Goal: Task Accomplishment & Management: Use online tool/utility

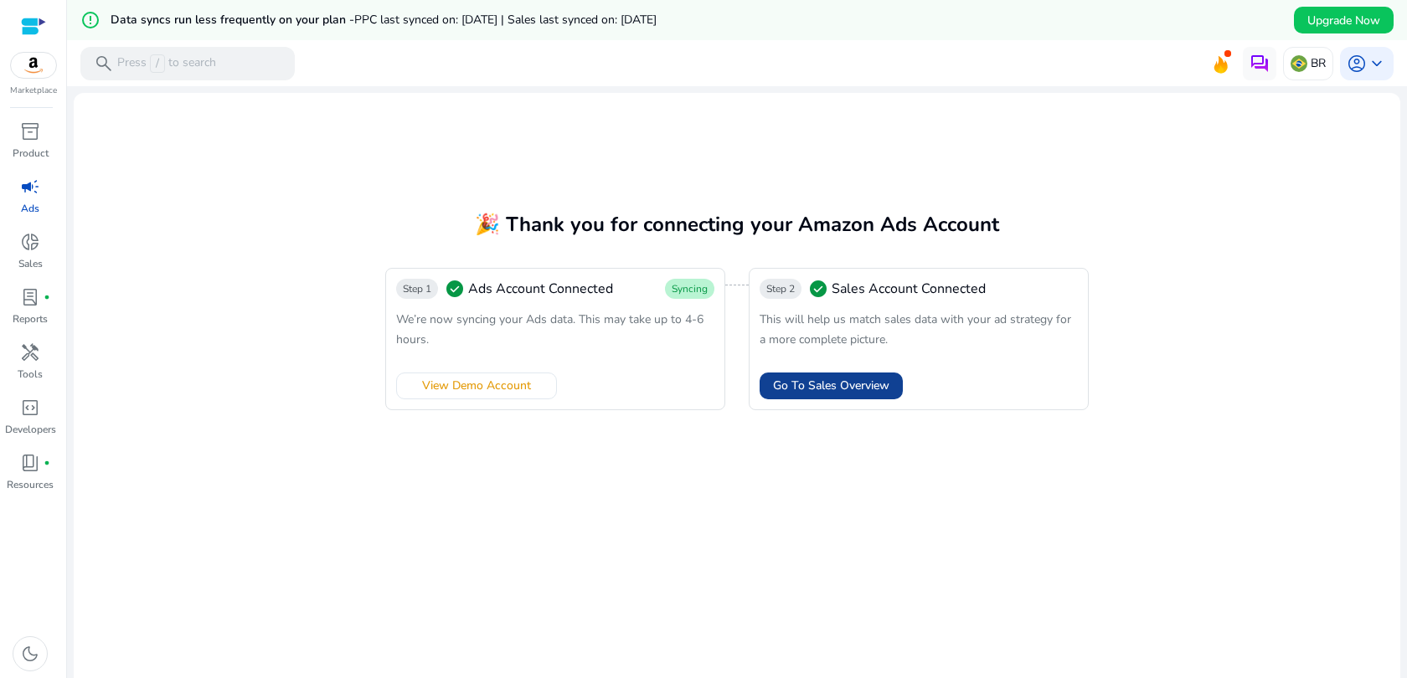
click at [799, 384] on span "Go To Sales Overview" at bounding box center [831, 386] width 116 height 18
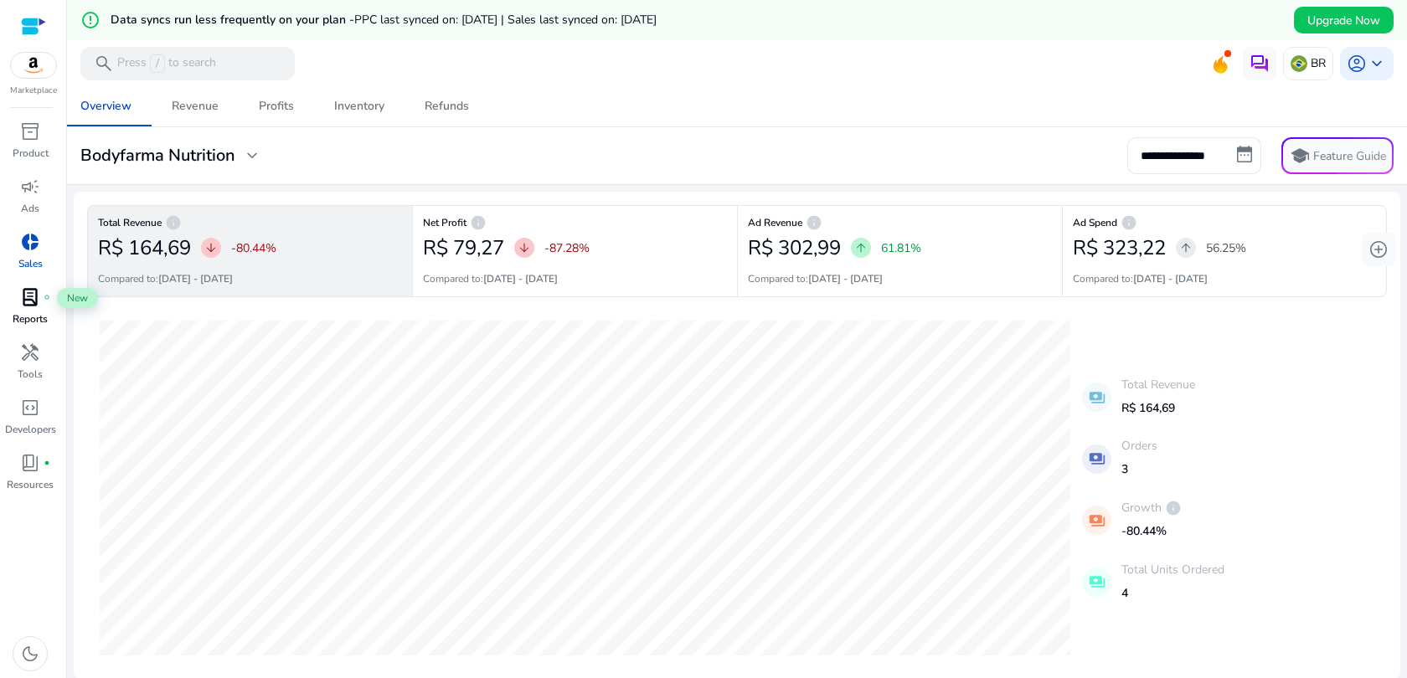
click at [31, 296] on span "lab_profile" at bounding box center [30, 297] width 20 height 20
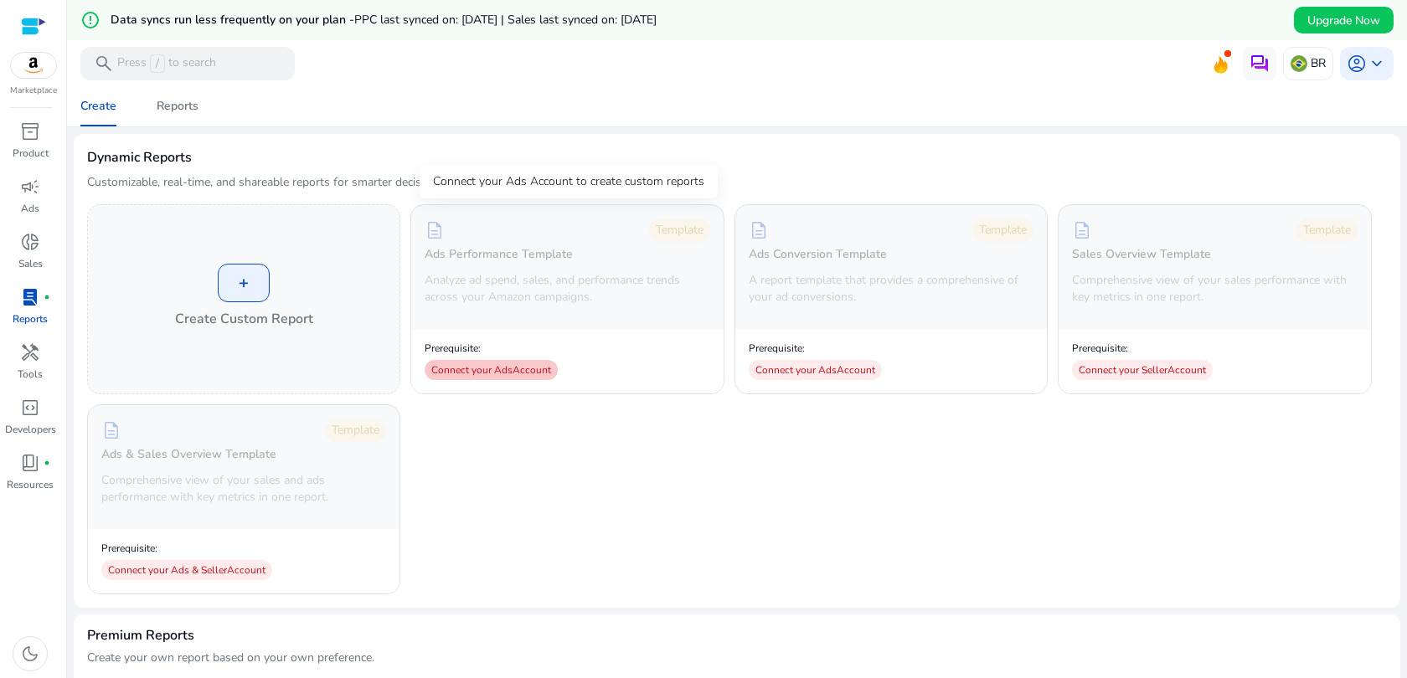
click at [501, 374] on div "Connect your Ads Account" at bounding box center [491, 370] width 133 height 20
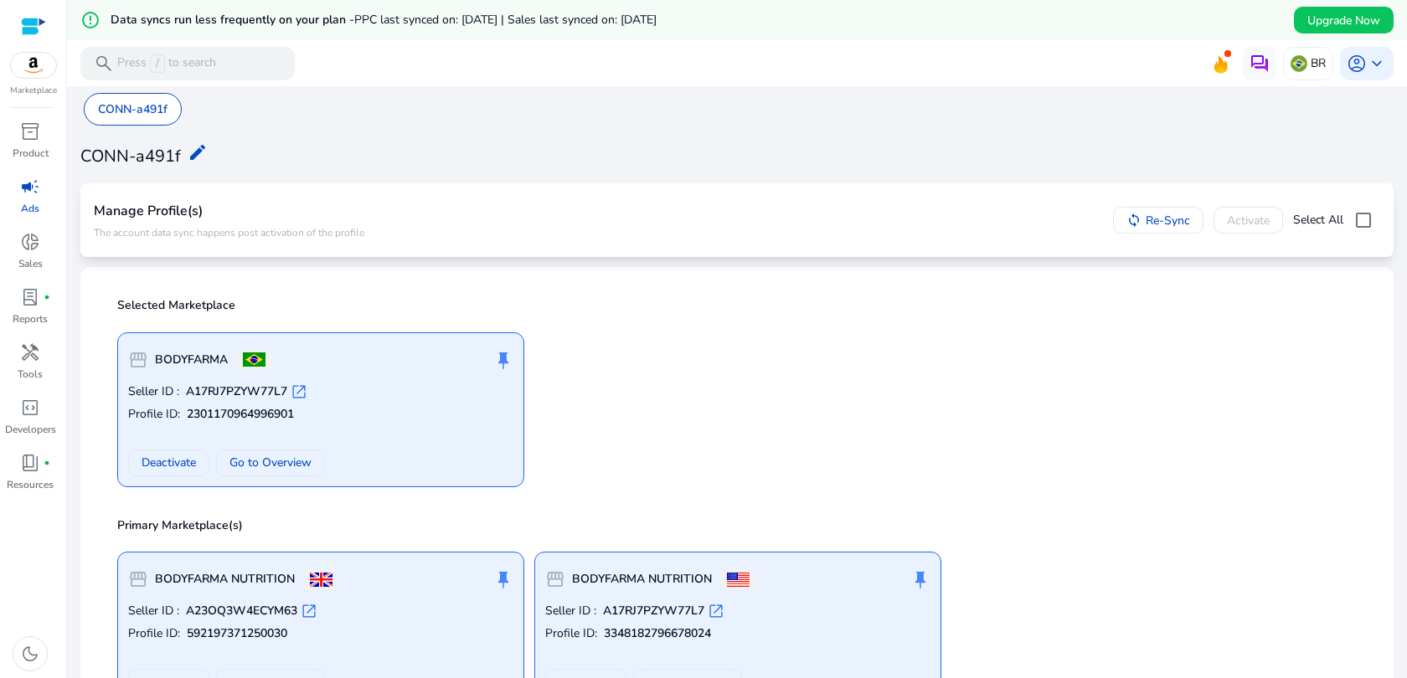
click at [371, 374] on div "storefront BODYFARMA push_pin" at bounding box center [320, 359] width 385 height 33
click at [509, 359] on div "push_pin" at bounding box center [503, 359] width 20 height 33
click at [503, 359] on div "push_pin" at bounding box center [503, 359] width 20 height 33
click at [296, 394] on span "open_in_new" at bounding box center [299, 392] width 17 height 17
click at [196, 152] on mat-icon "edit" at bounding box center [198, 152] width 20 height 20
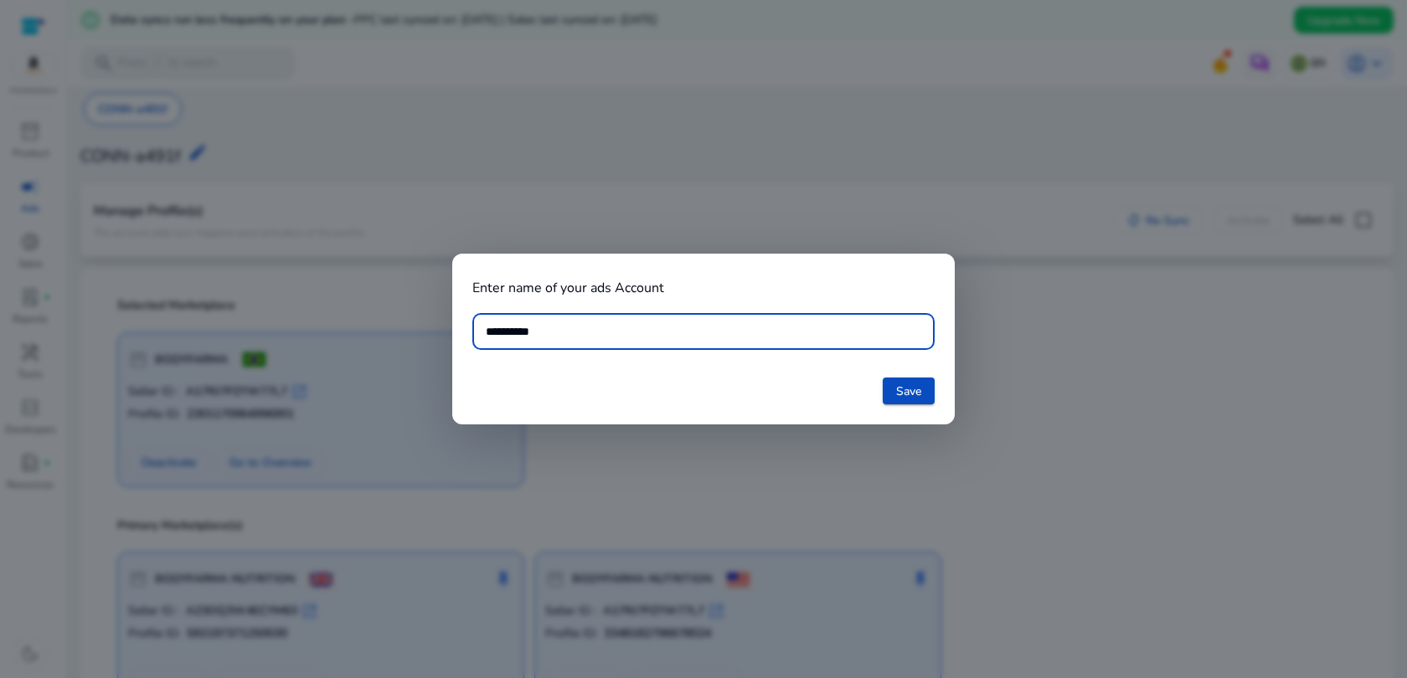
click at [557, 331] on input "**********" at bounding box center [703, 331] width 435 height 18
type input "***"
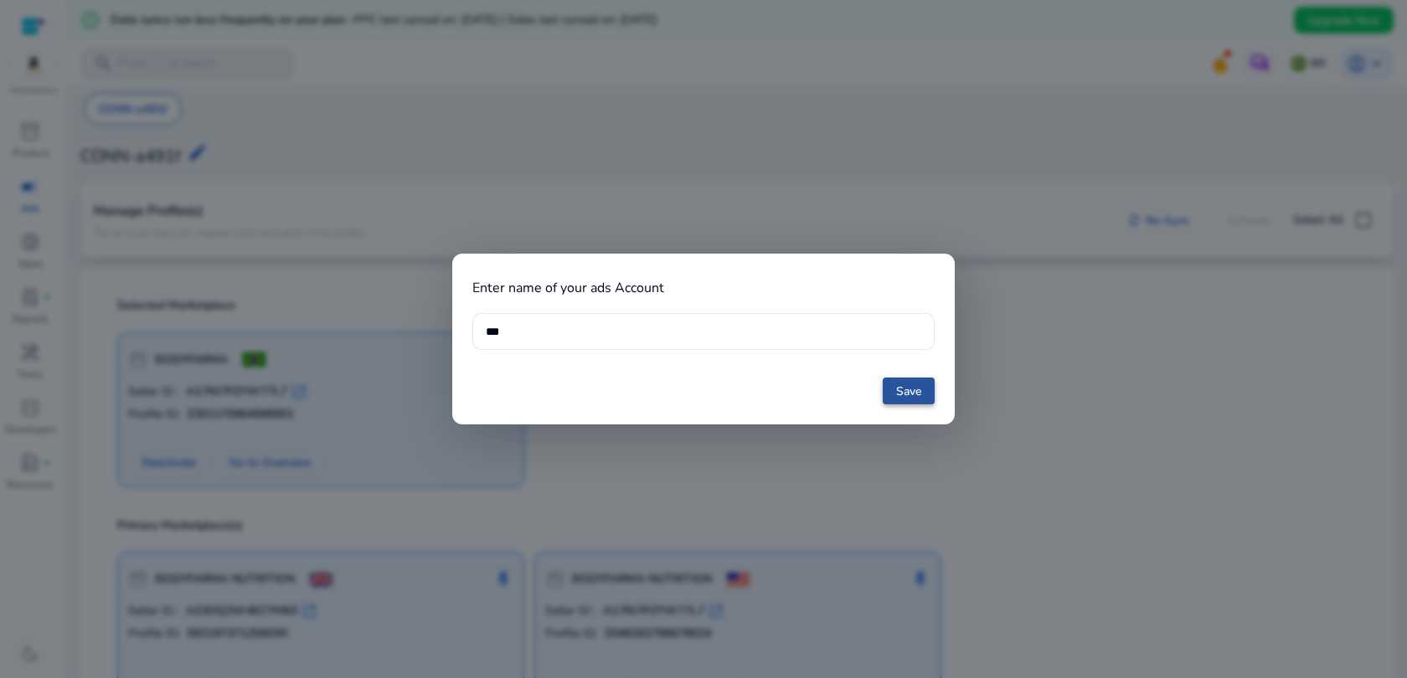
click at [892, 395] on span at bounding box center [909, 391] width 52 height 40
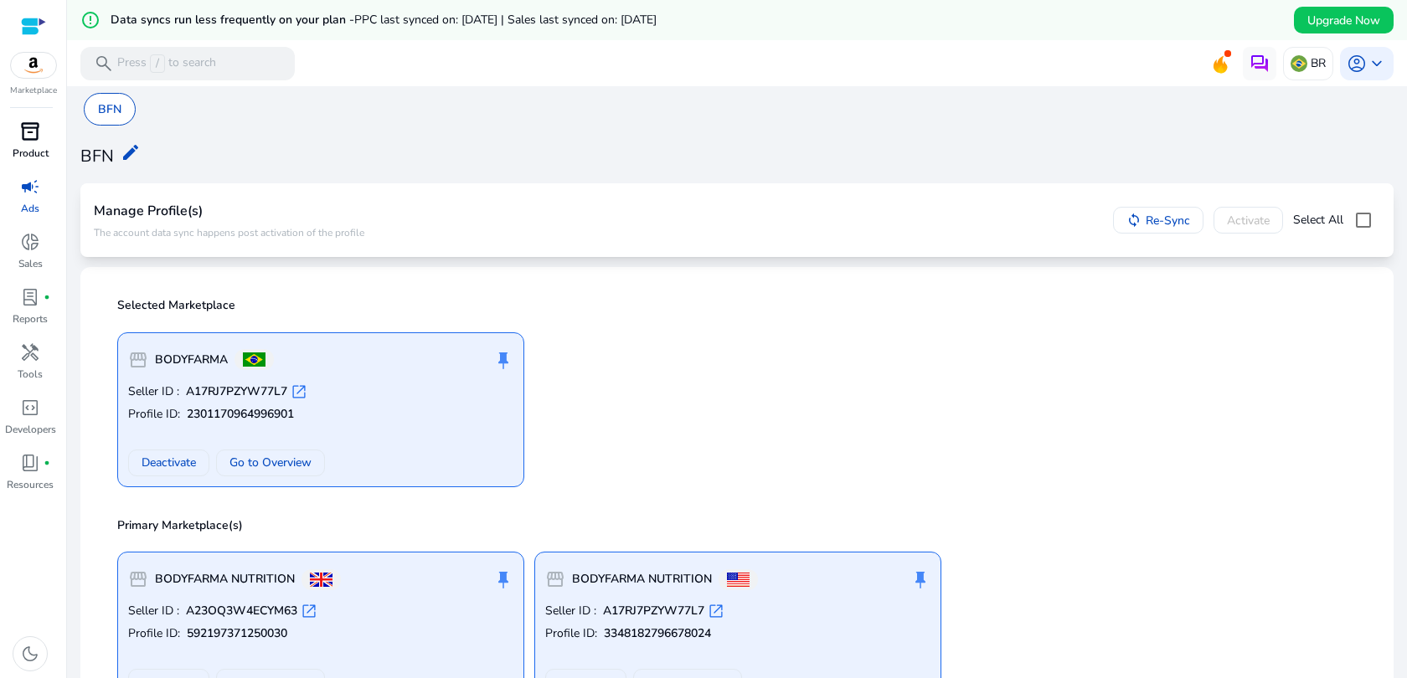
click at [33, 129] on span "inventory_2" at bounding box center [30, 131] width 20 height 20
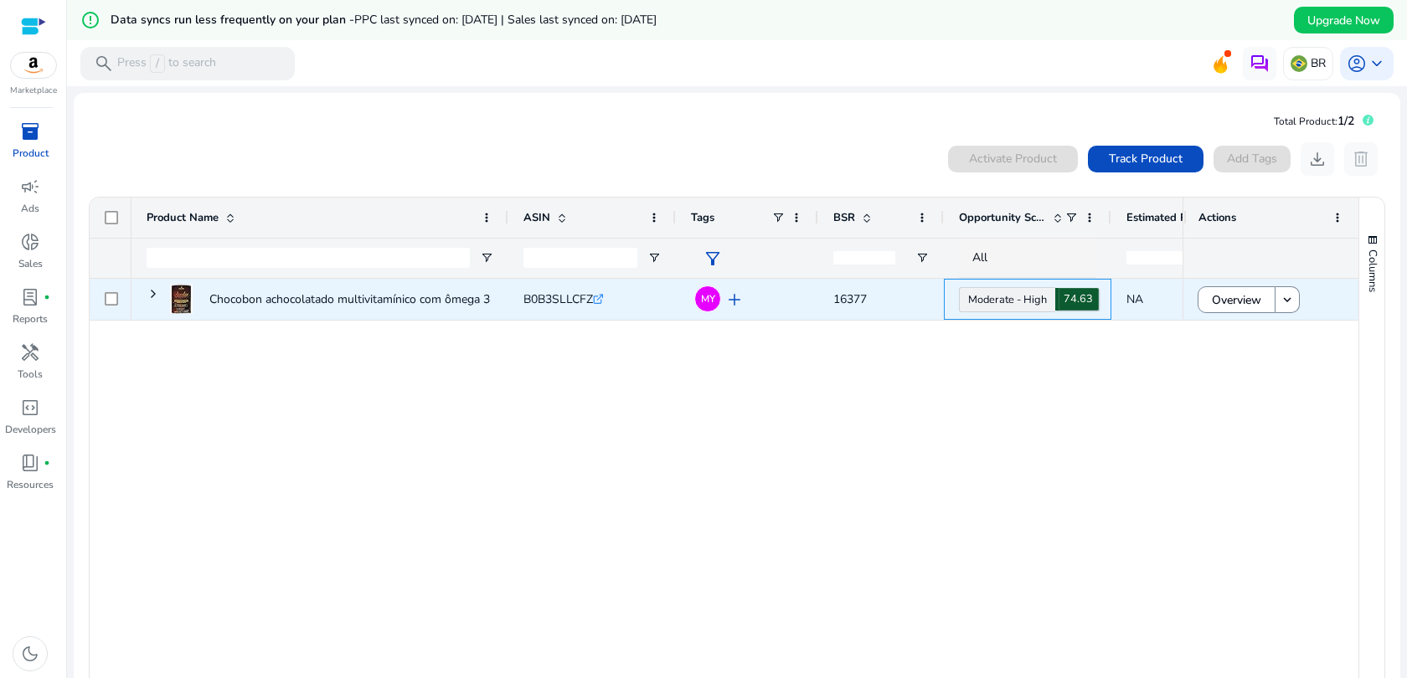
click at [1015, 296] on link "Moderate - High 74.63" at bounding box center [1007, 299] width 96 height 25
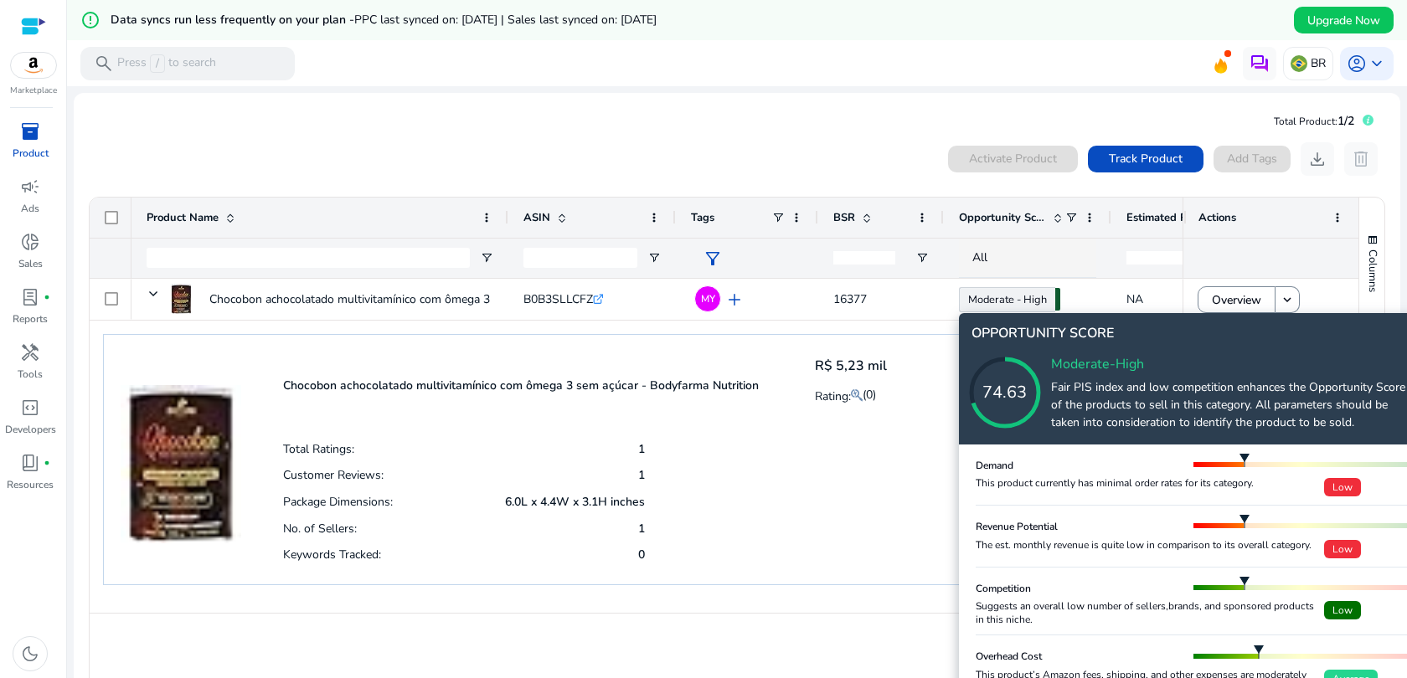
click at [1102, 337] on icon at bounding box center [1021, 375] width 167 height 167
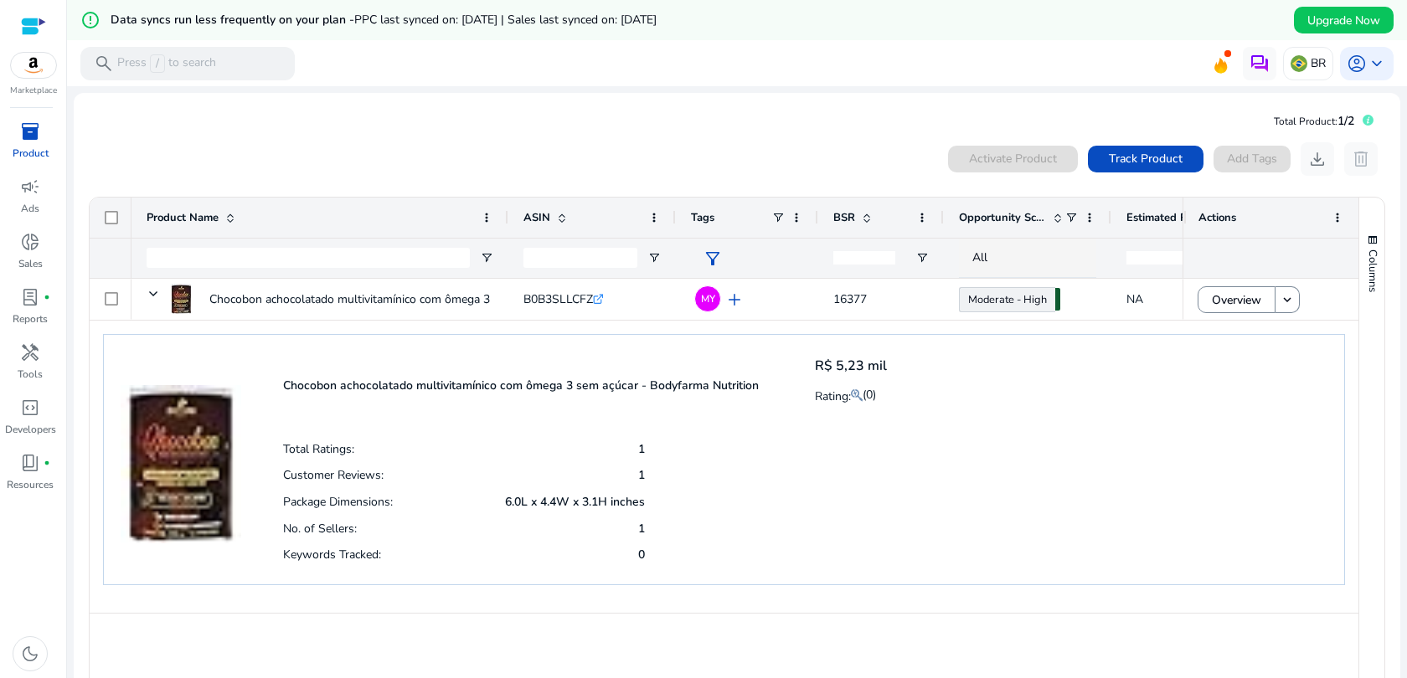
click at [447, 379] on p "Chocobon achocolatado multivitamínico com ômega 3 sem açúcar - Bodyfarma Nutrit…" at bounding box center [521, 386] width 476 height 16
click at [859, 473] on div "Total Ratings: 1 Customer Reviews: 1 Package Dimensions: 6.0L x 4.4W x 3.1H inc…" at bounding box center [585, 501] width 604 height 132
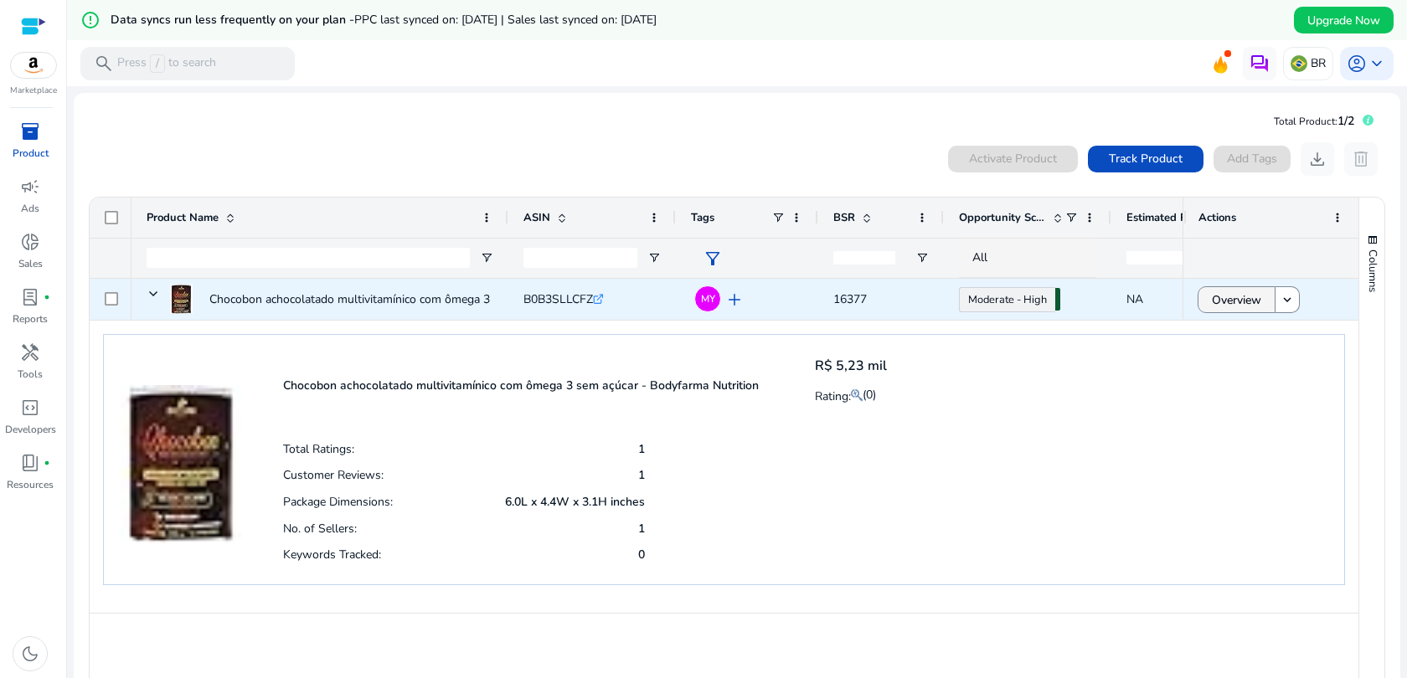
click at [1243, 302] on span "Overview" at bounding box center [1236, 300] width 49 height 34
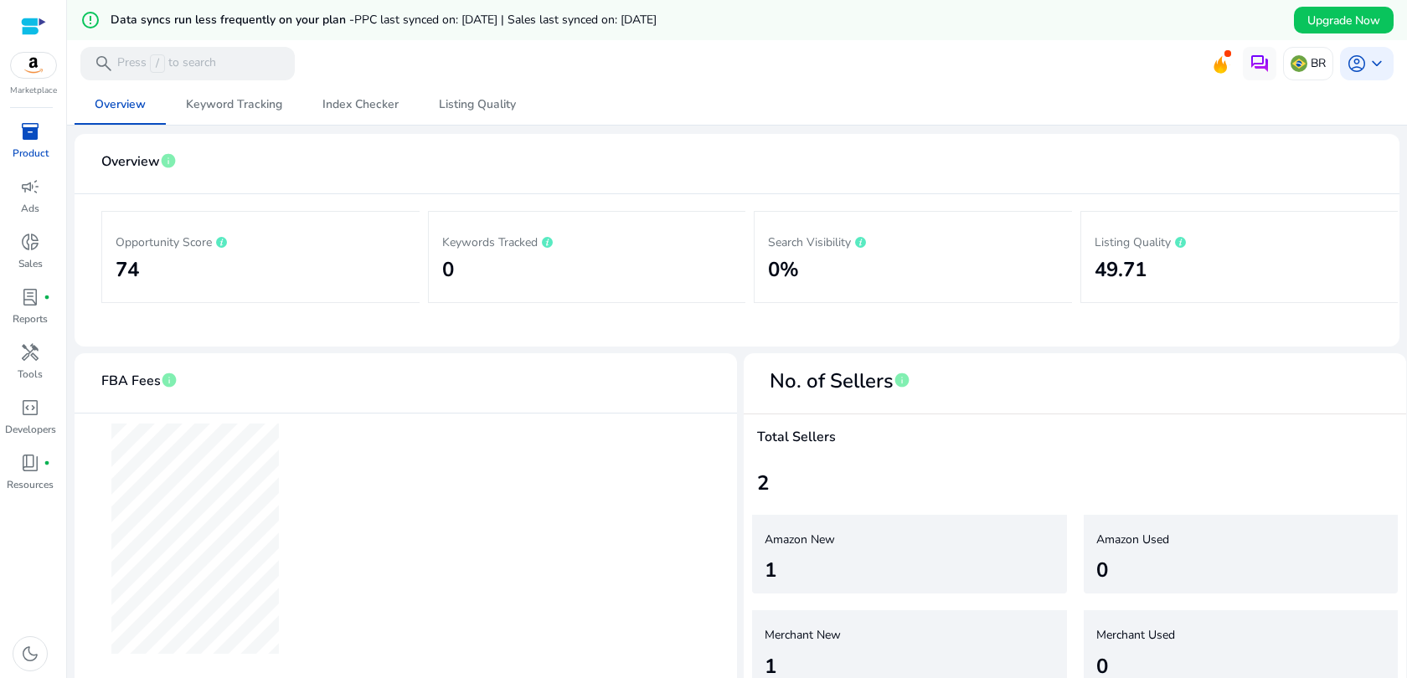
scroll to position [217, 0]
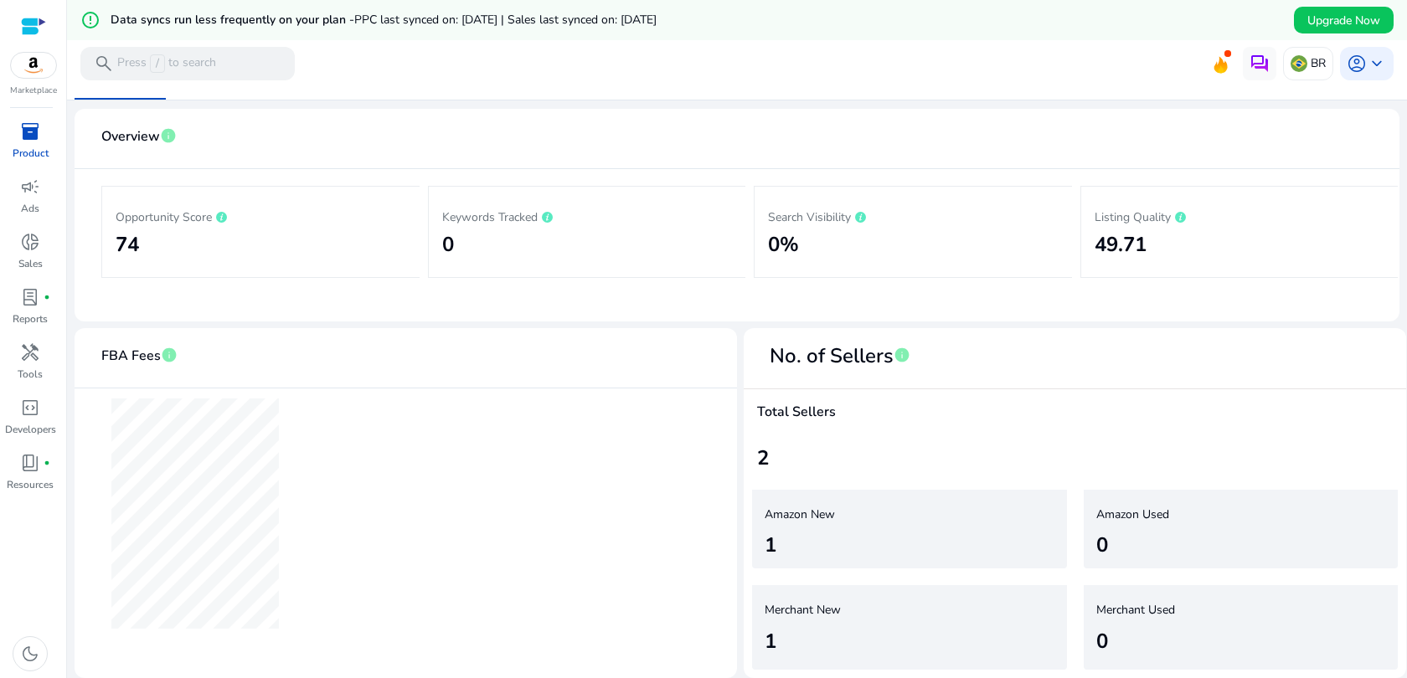
click at [759, 453] on div "2" at bounding box center [1075, 458] width 636 height 30
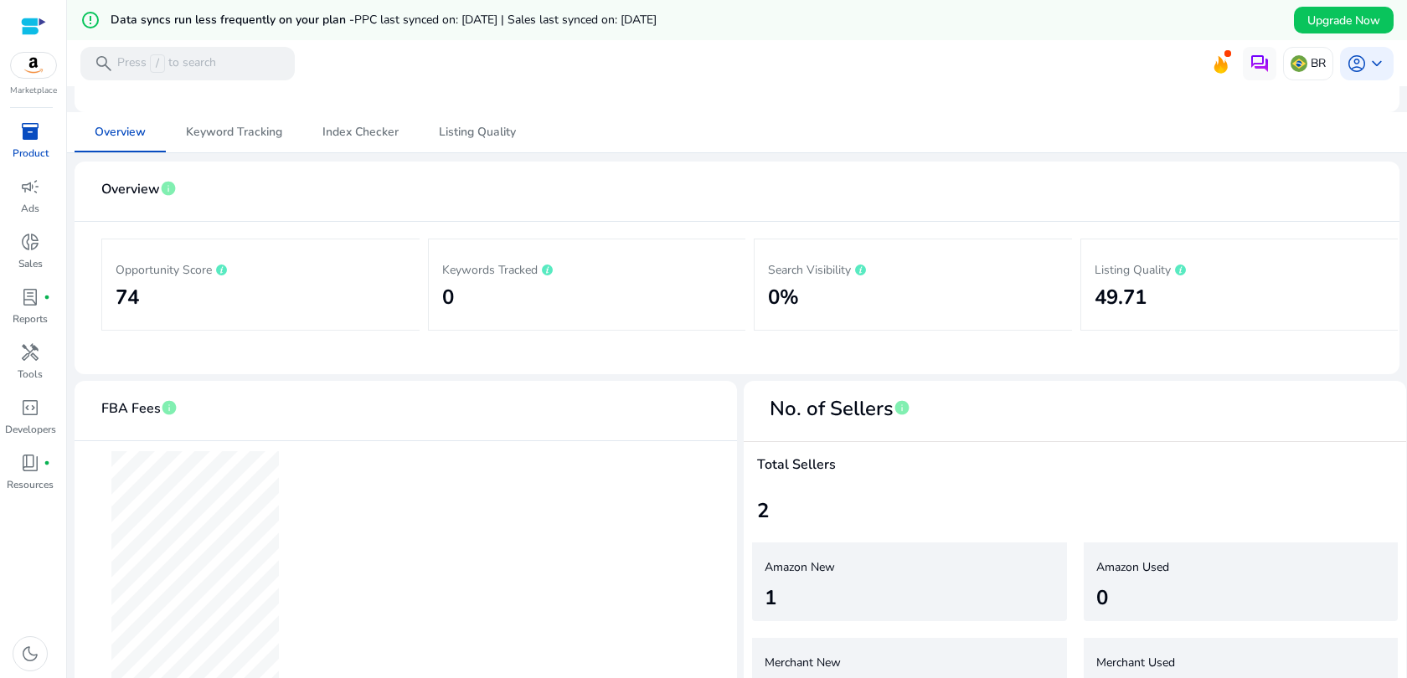
scroll to position [0, 0]
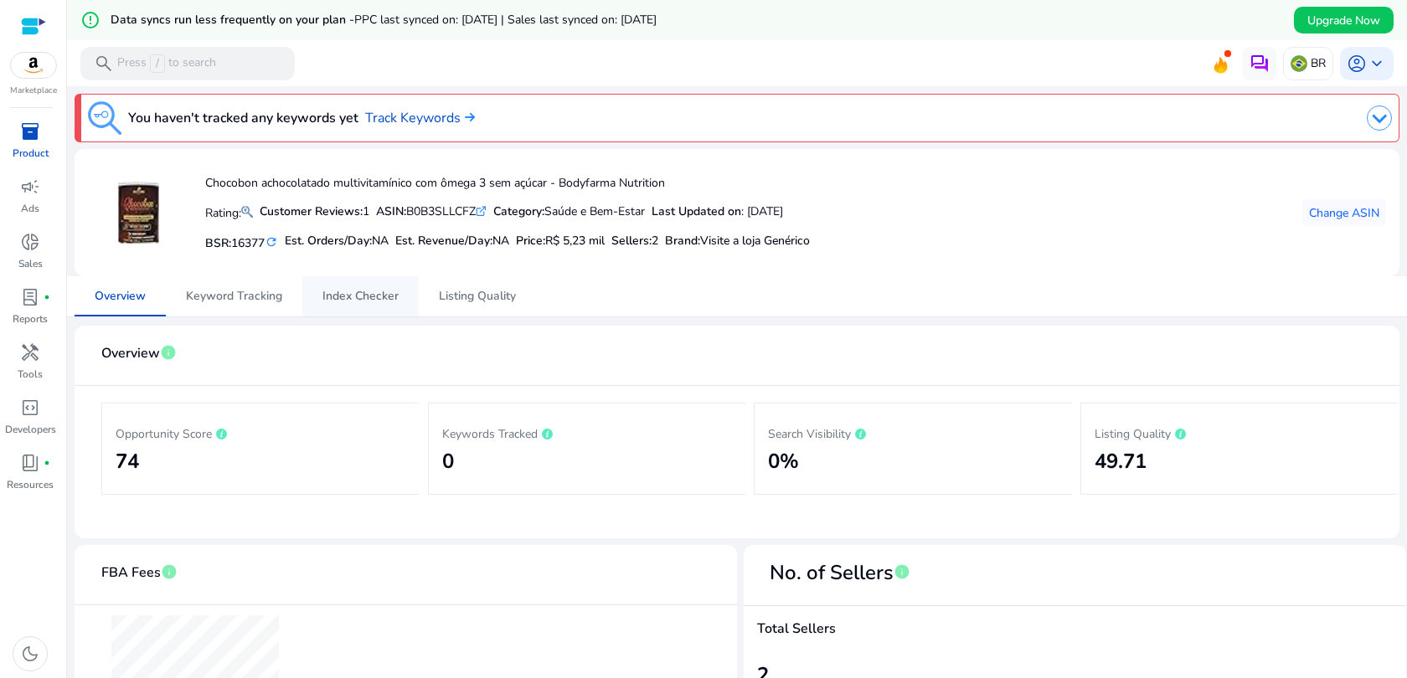
click at [380, 291] on span "Index Checker" at bounding box center [360, 297] width 76 height 12
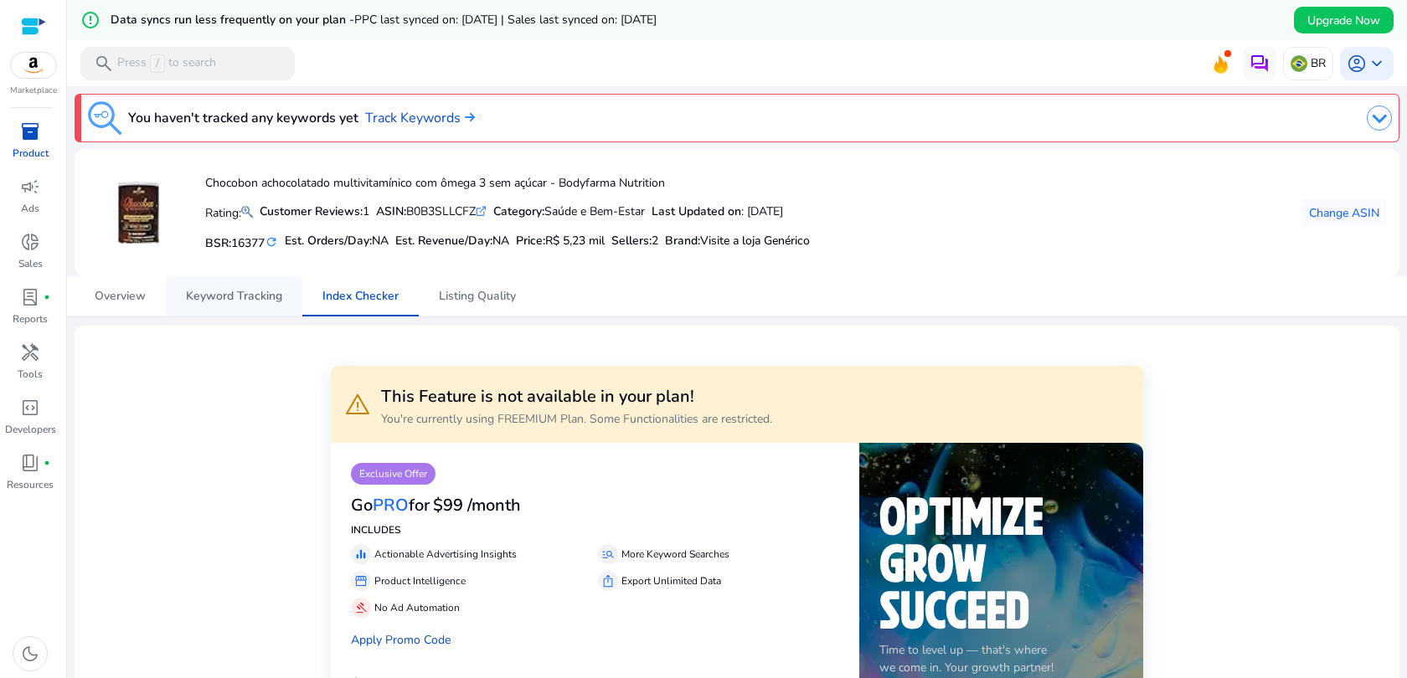
click at [248, 291] on span "Keyword Tracking" at bounding box center [234, 297] width 96 height 12
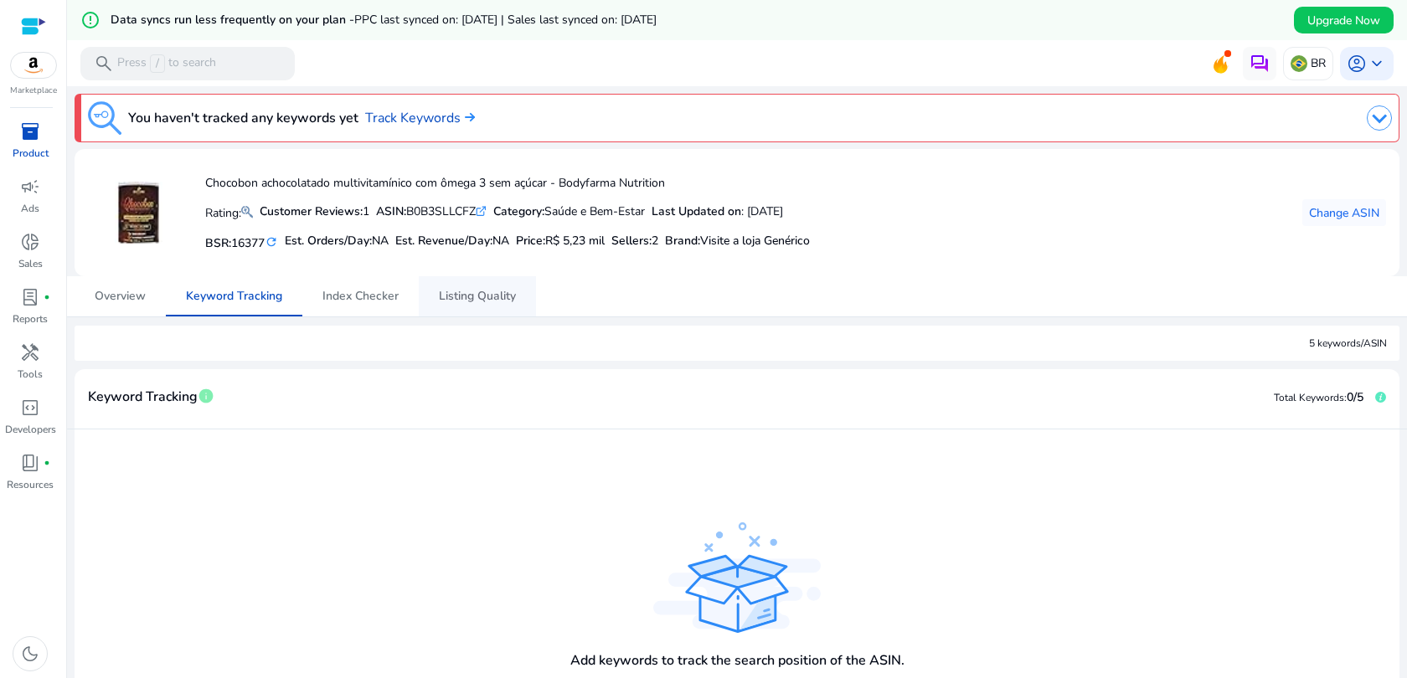
click at [491, 297] on span "Listing Quality" at bounding box center [477, 297] width 77 height 12
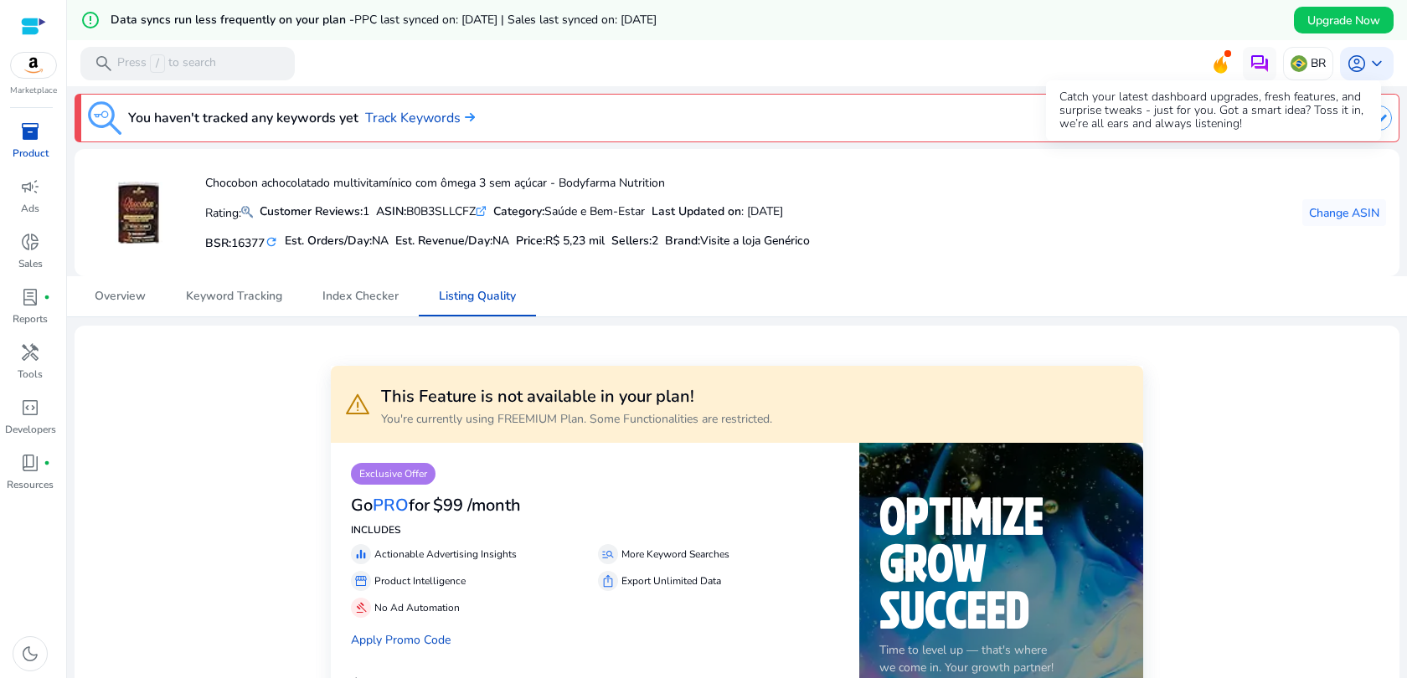
click at [1218, 70] on icon at bounding box center [1220, 69] width 5 height 8
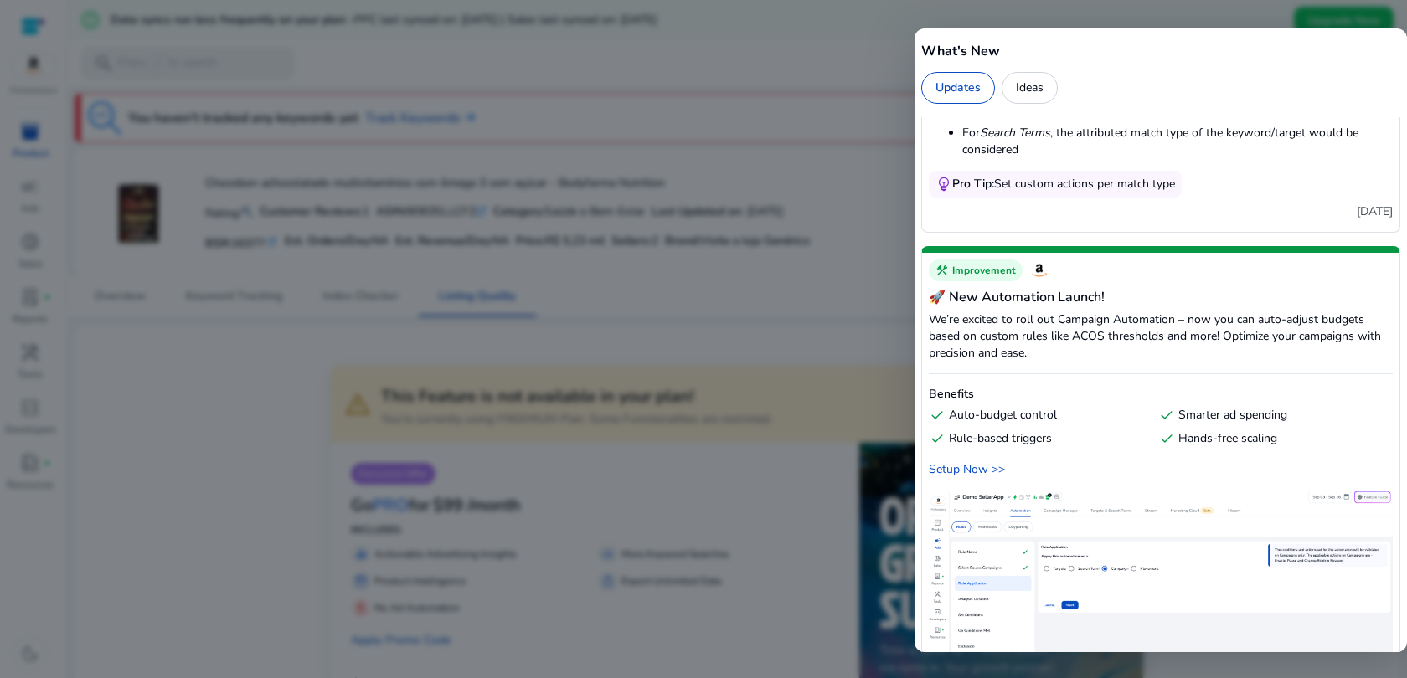
scroll to position [529, 0]
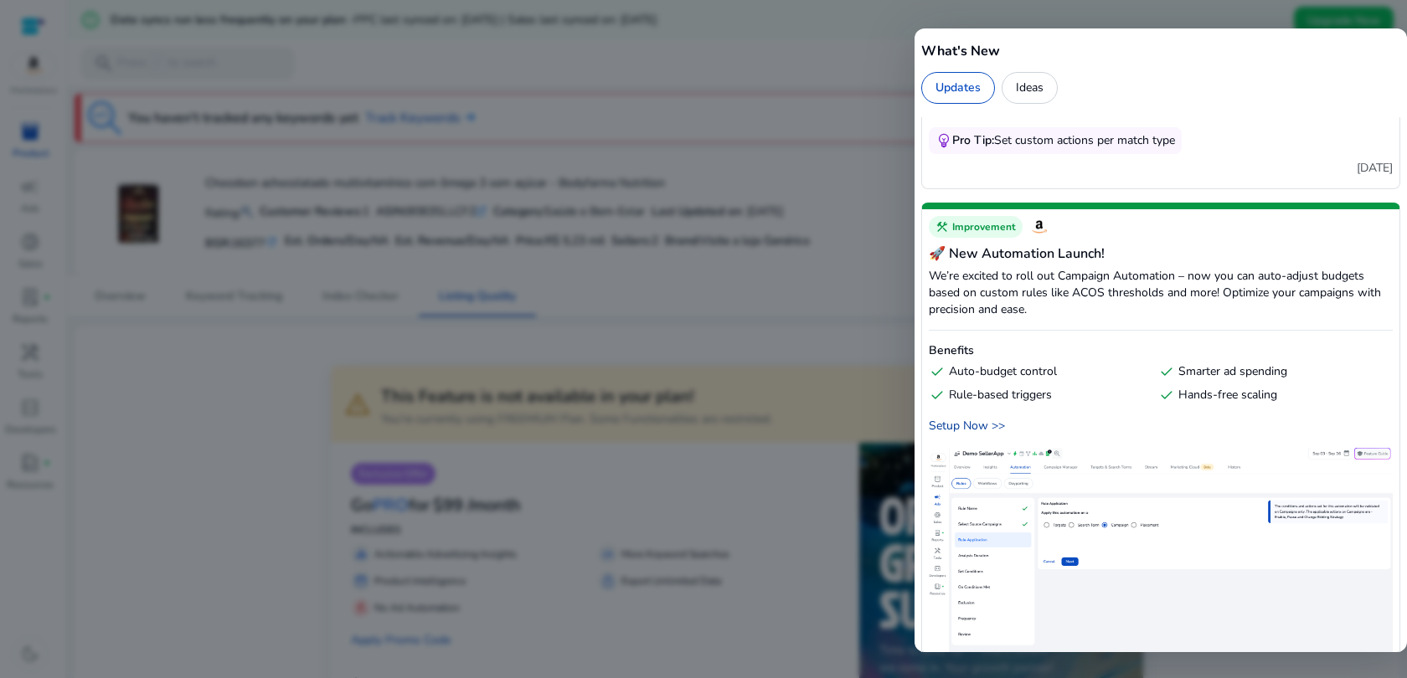
click at [978, 428] on div "Setup Now >>" at bounding box center [1161, 426] width 464 height 18
click at [644, 239] on div at bounding box center [703, 339] width 1407 height 678
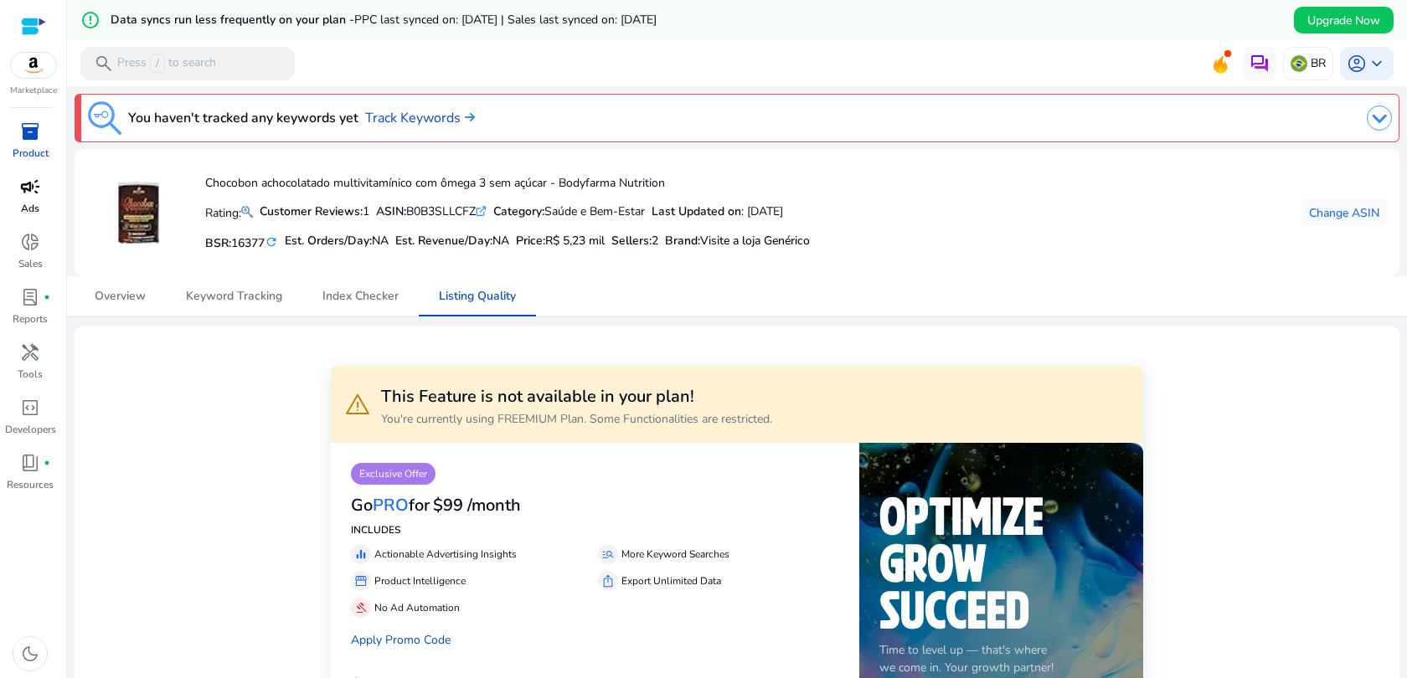
click at [23, 201] on p "Ads" at bounding box center [30, 208] width 18 height 15
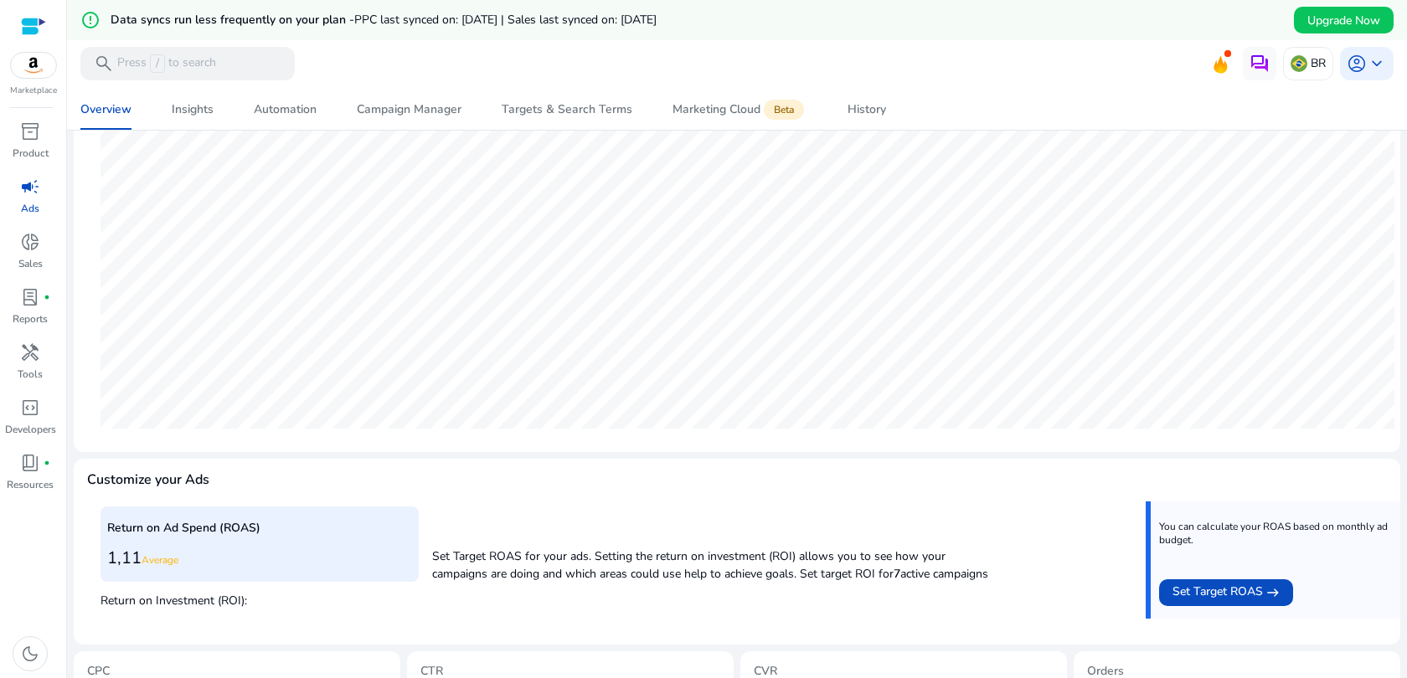
scroll to position [533, 0]
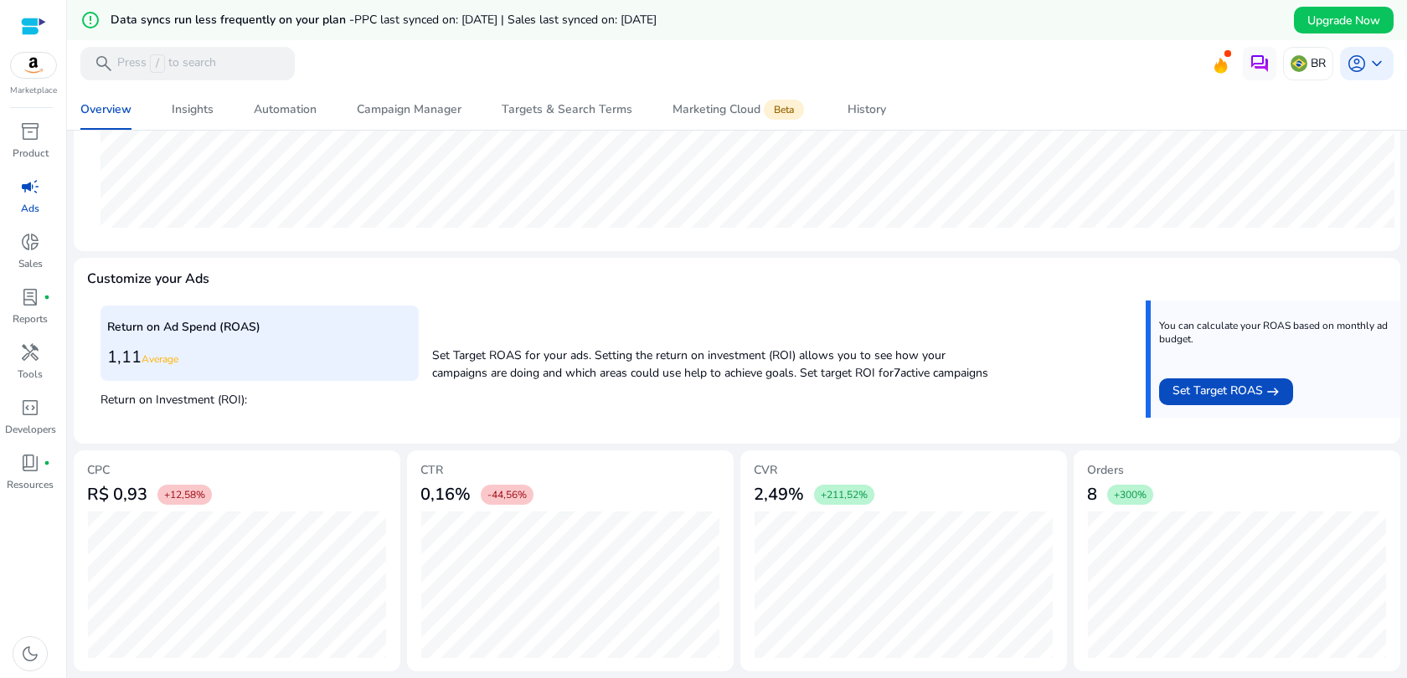
click at [622, 494] on div "0,16% -44,56%" at bounding box center [570, 494] width 300 height 33
click at [281, 114] on div "Automation" at bounding box center [285, 110] width 63 height 12
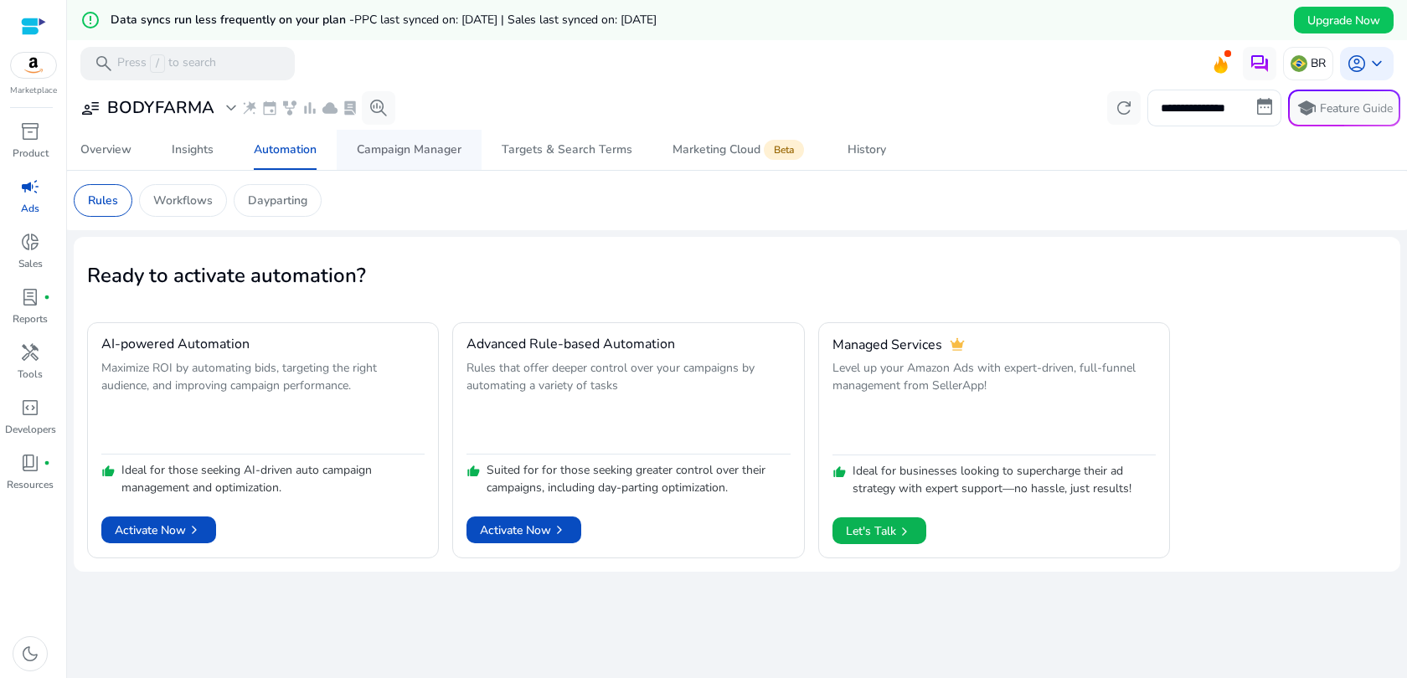
click at [423, 152] on div "Campaign Manager" at bounding box center [409, 150] width 105 height 12
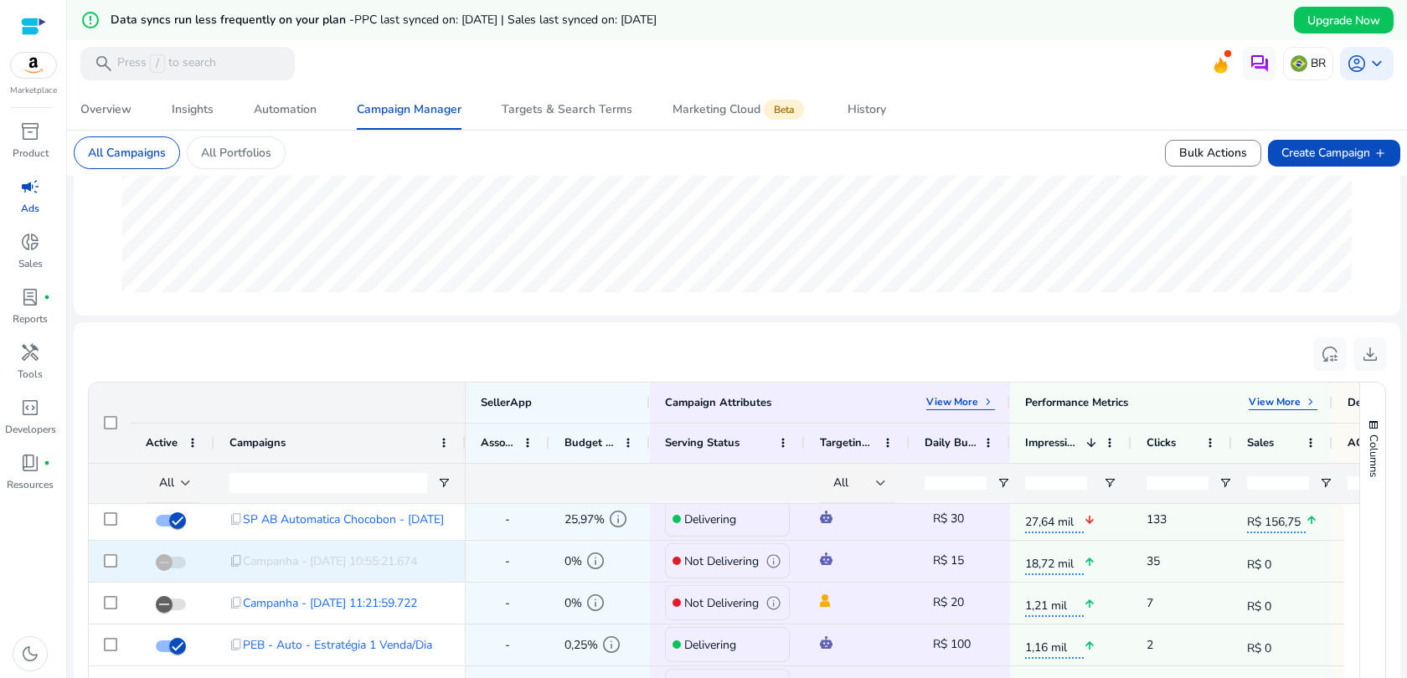
scroll to position [85, 0]
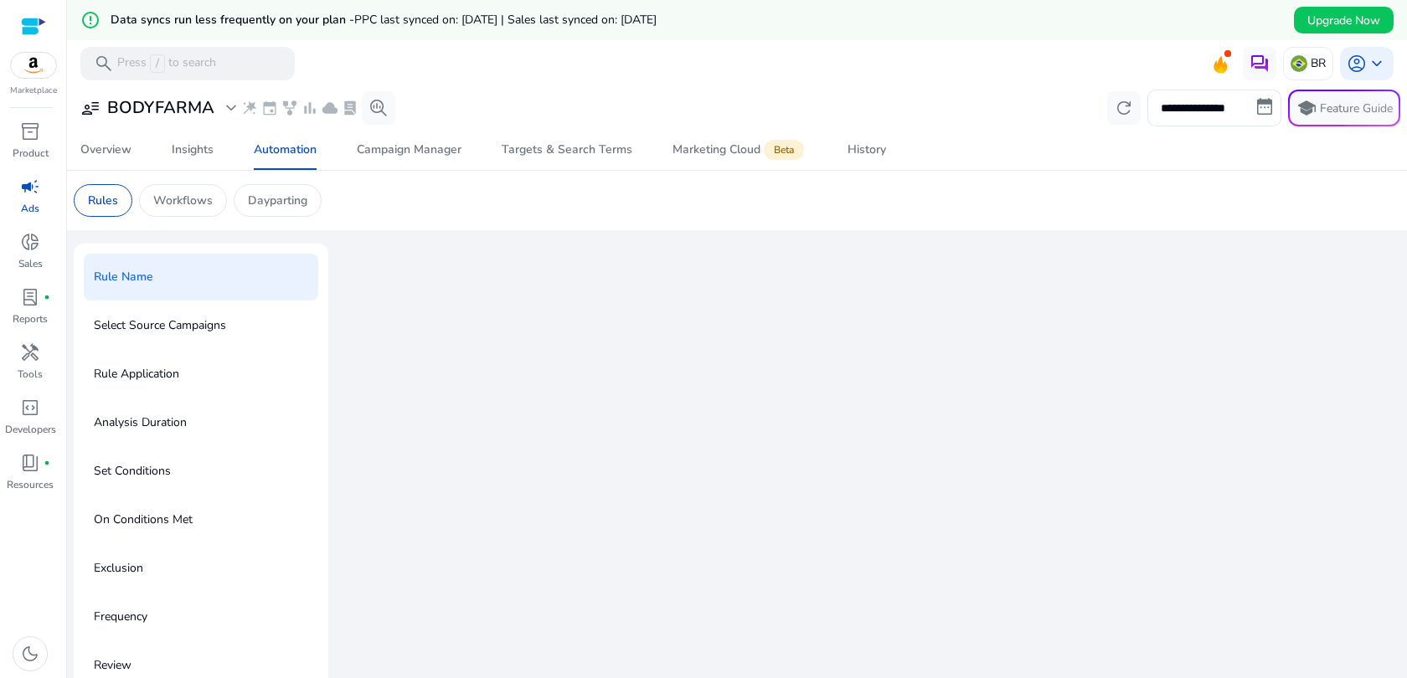
click at [255, 310] on div "Select Source Campaigns" at bounding box center [201, 325] width 234 height 47
click at [175, 343] on div "Select Source Campaigns" at bounding box center [201, 325] width 234 height 47
click at [116, 200] on p "Rules" at bounding box center [103, 201] width 30 height 18
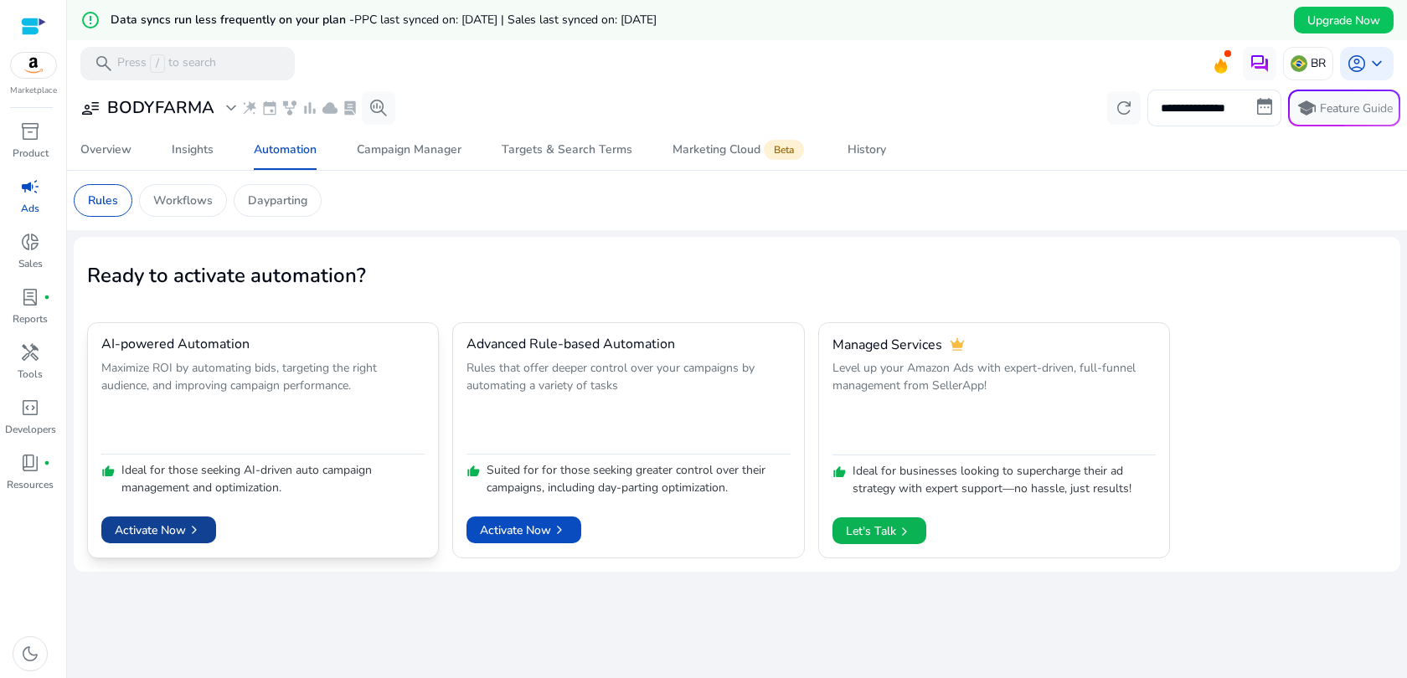
click at [177, 534] on span "Activate Now chevron_right" at bounding box center [159, 531] width 88 height 18
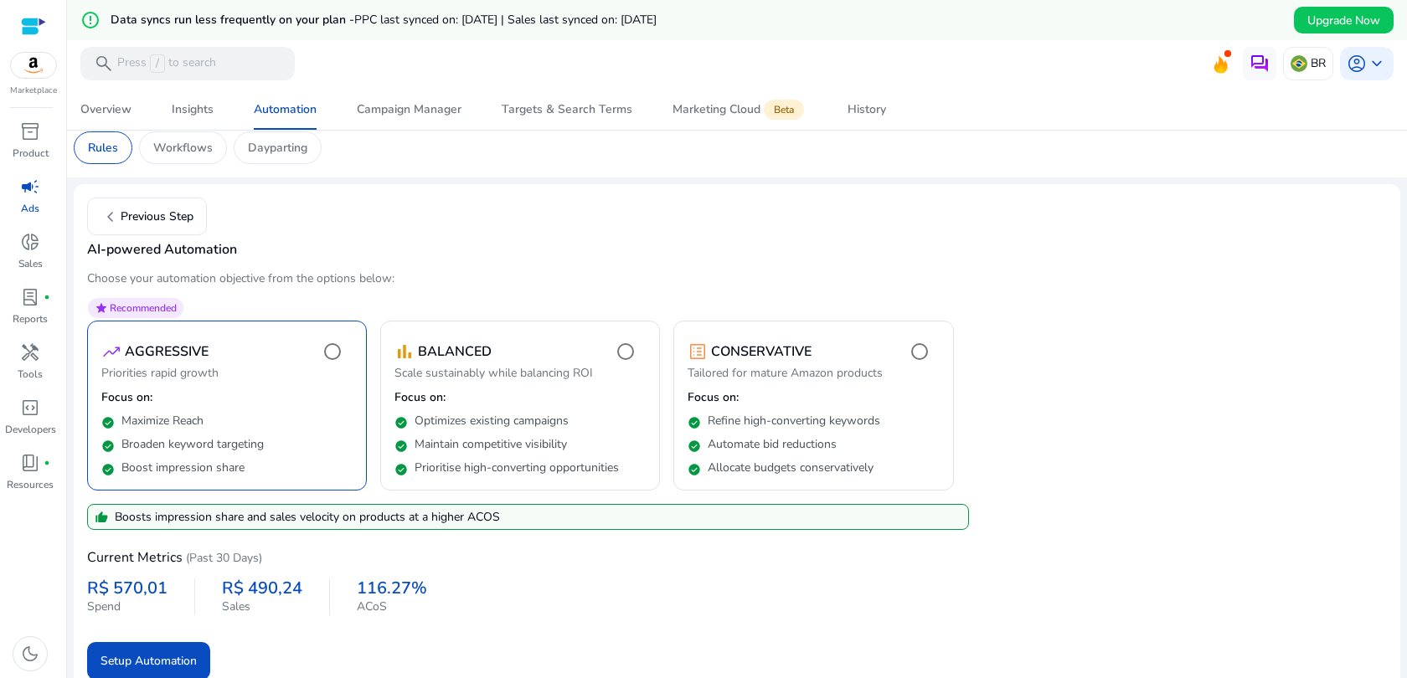
scroll to position [68, 0]
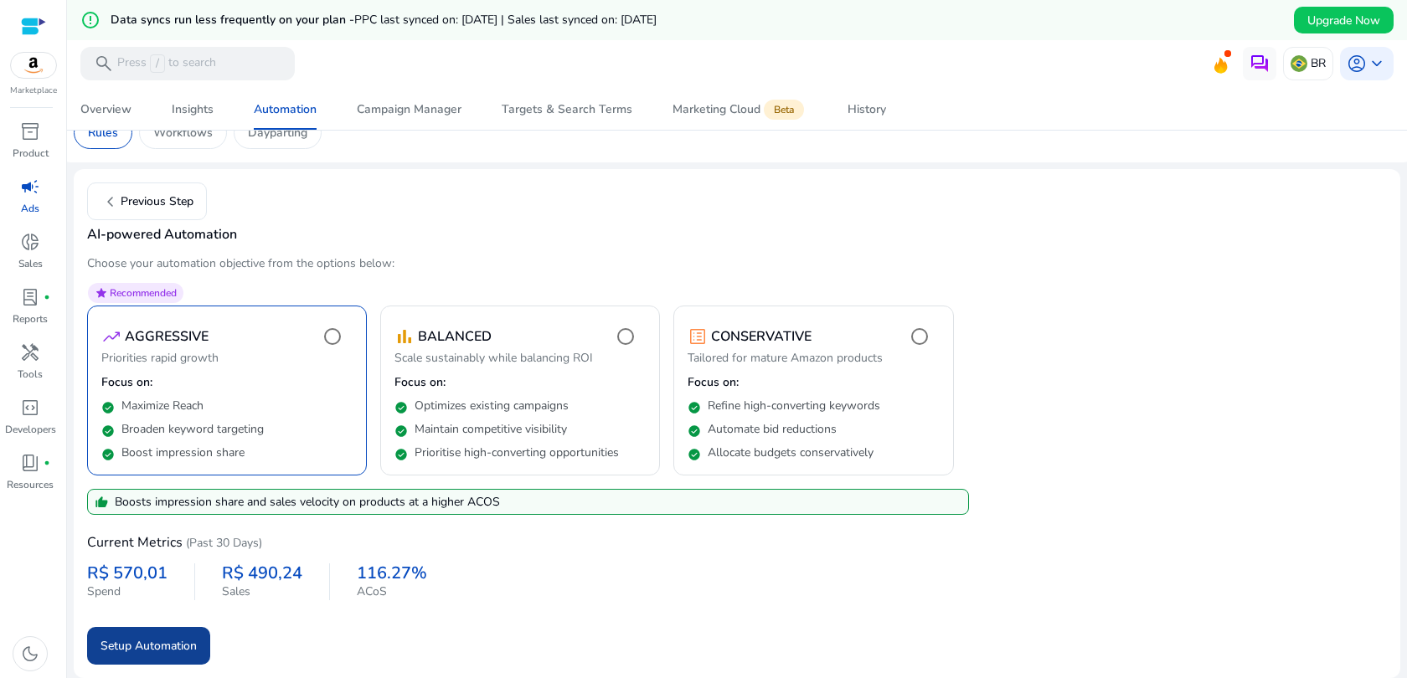
click at [187, 651] on span "Setup Automation" at bounding box center [148, 646] width 96 height 18
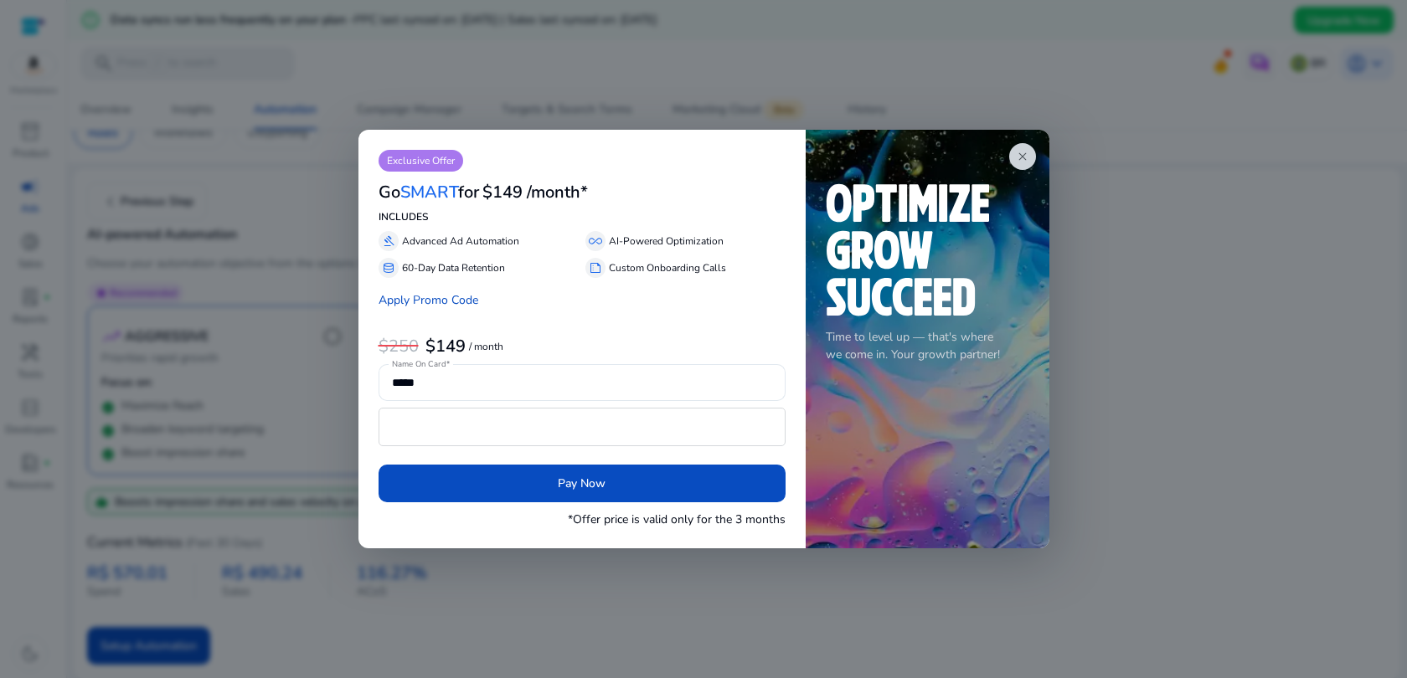
click at [970, 70] on div at bounding box center [703, 339] width 1407 height 678
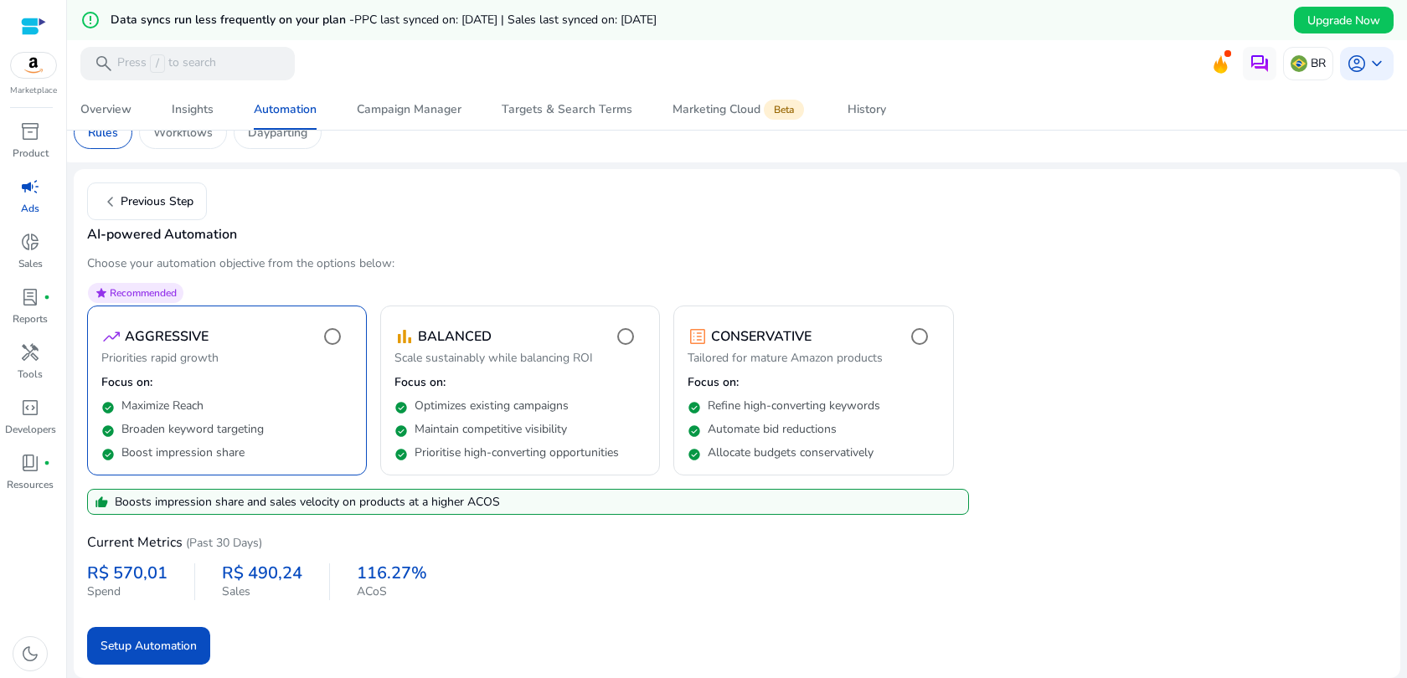
scroll to position [0, 0]
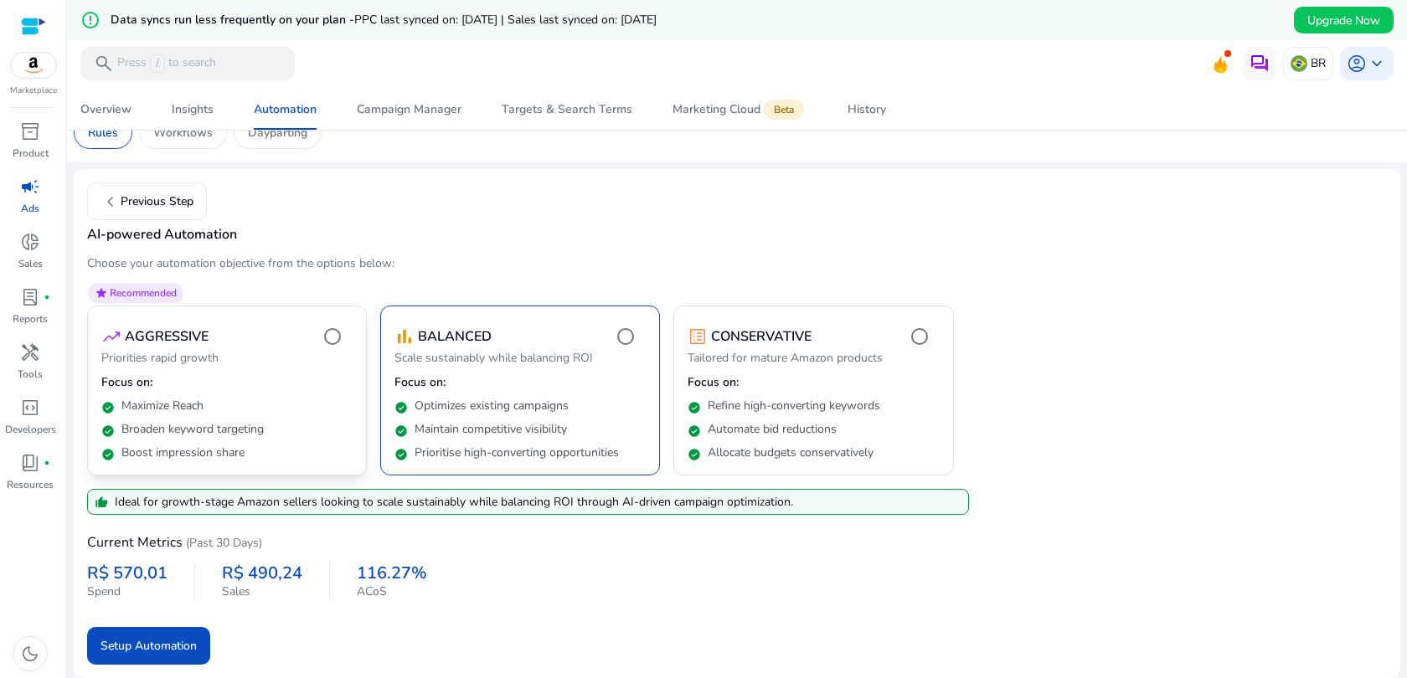
click at [301, 358] on p "Priorities rapid growth" at bounding box center [226, 360] width 251 height 20
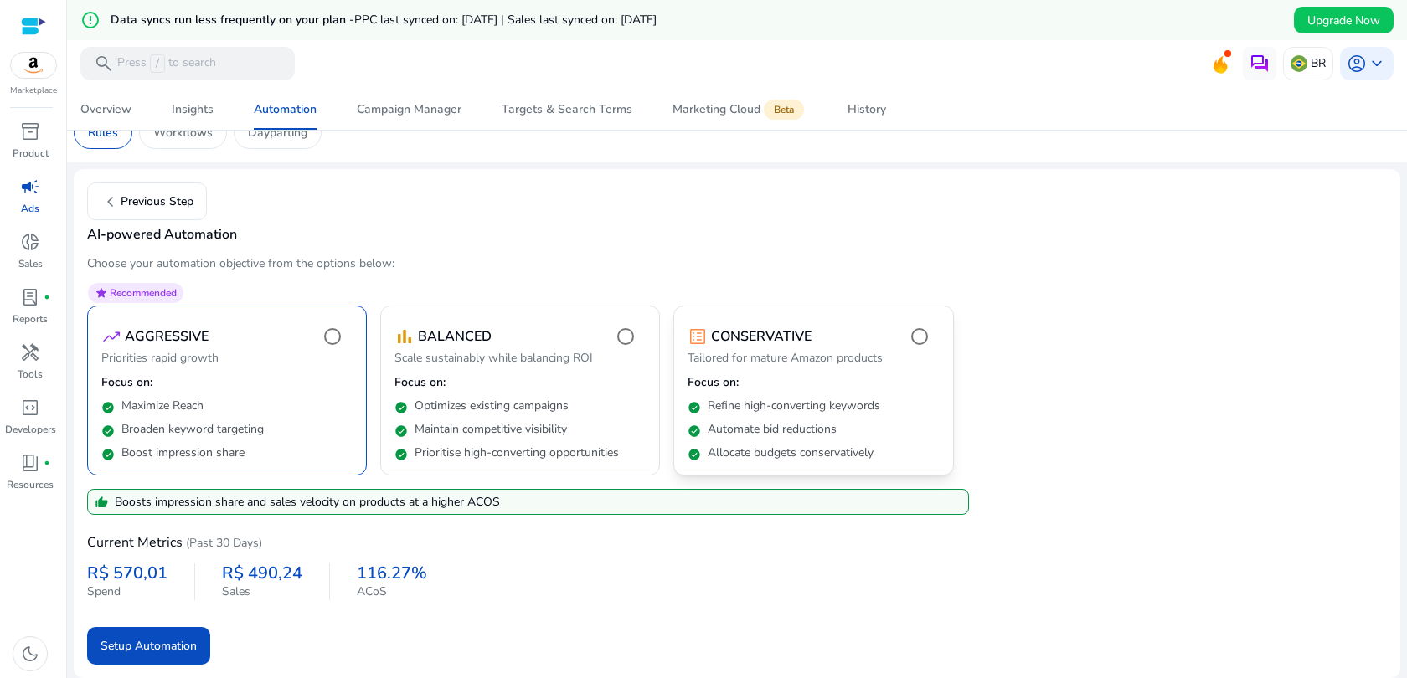
click at [867, 368] on p "Tailored for mature Amazon products" at bounding box center [812, 360] width 251 height 20
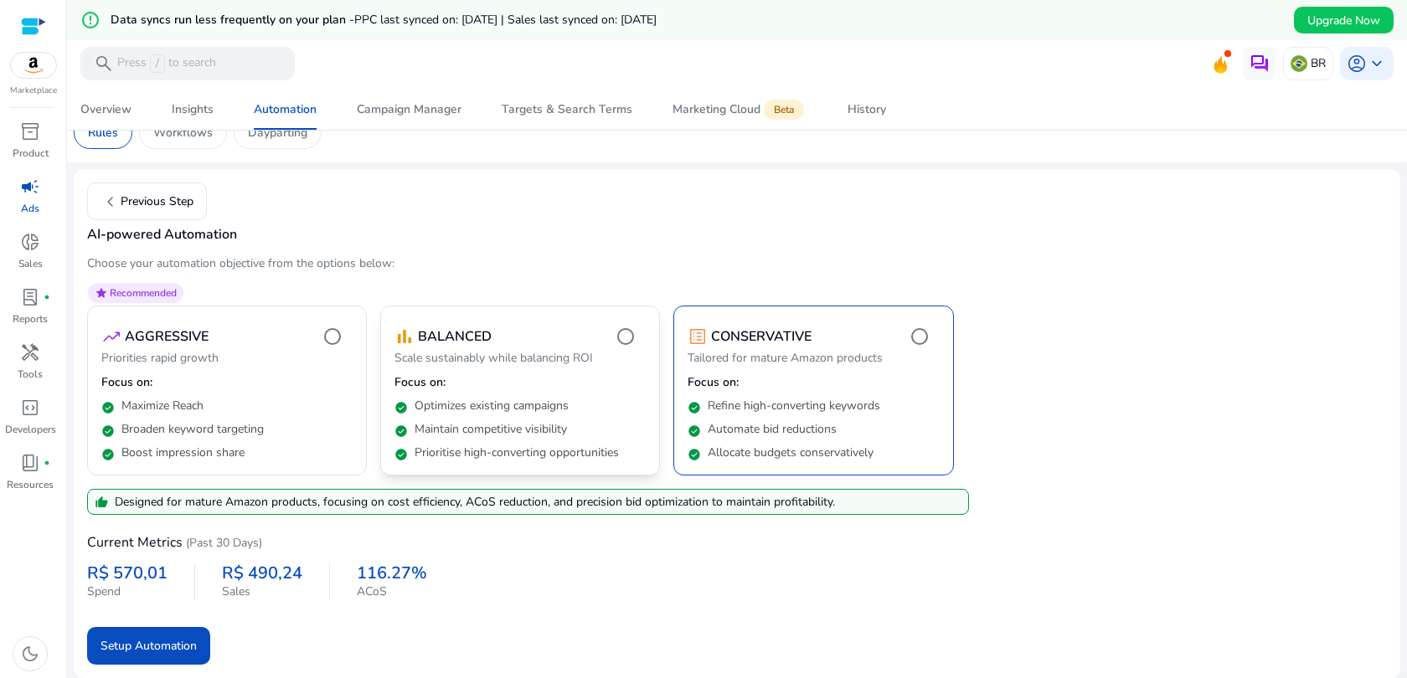
click at [602, 357] on p "Scale sustainably while balancing ROI" at bounding box center [519, 360] width 251 height 20
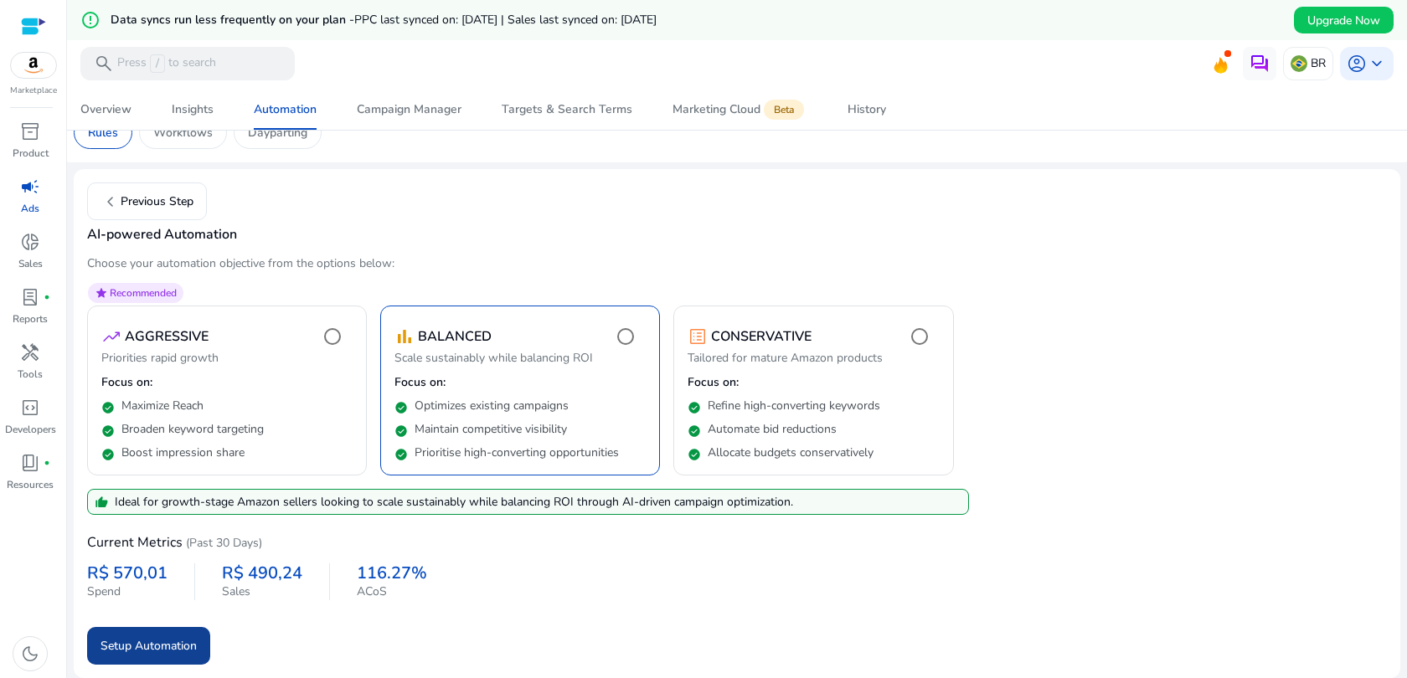
click at [194, 642] on span "Setup Automation" at bounding box center [148, 646] width 96 height 18
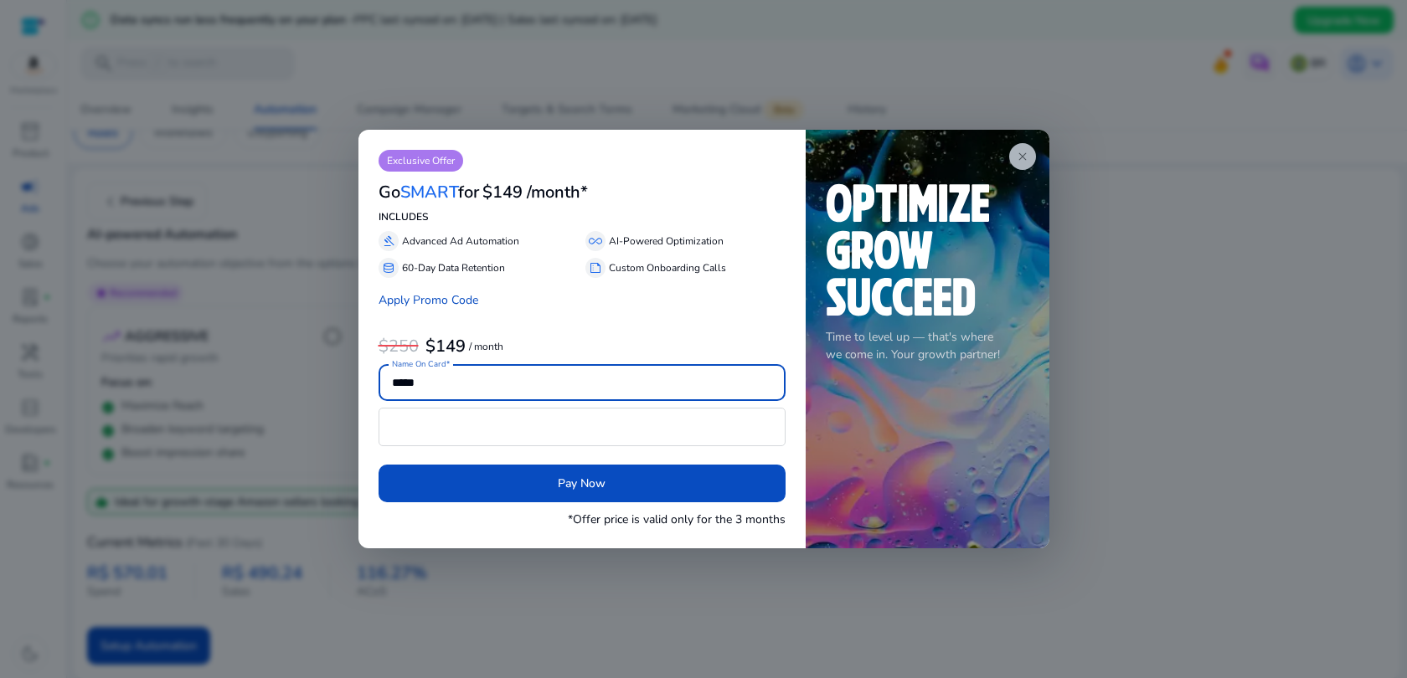
click at [1019, 162] on span "close" at bounding box center [1022, 156] width 13 height 13
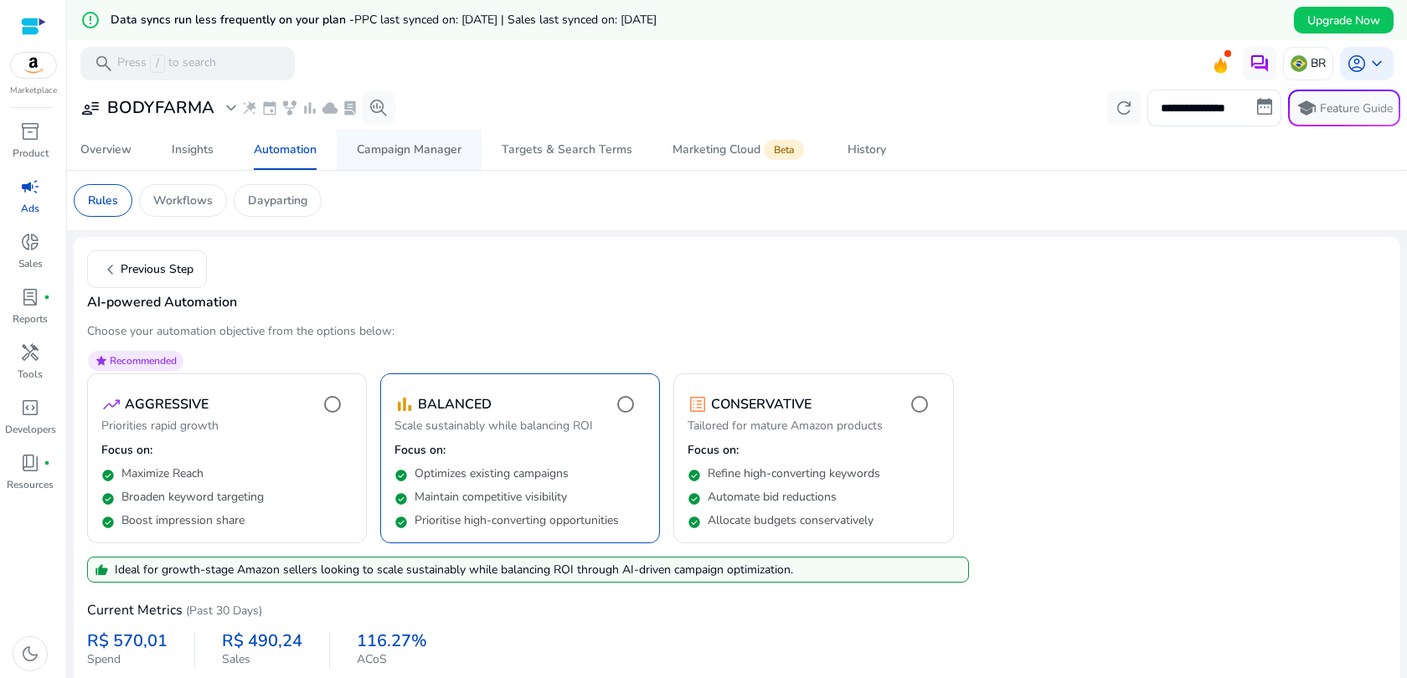
click at [435, 145] on div "Campaign Manager" at bounding box center [409, 150] width 105 height 12
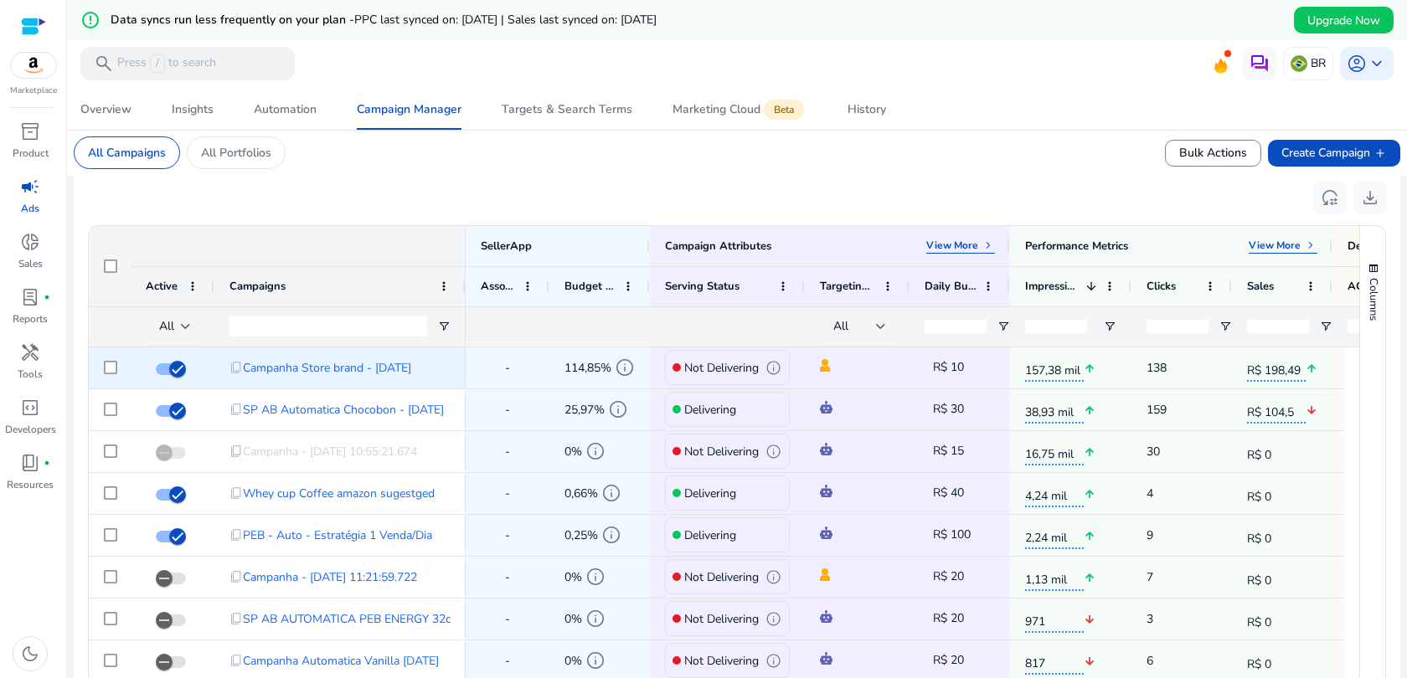
scroll to position [550, 0]
